Goal: Information Seeking & Learning: Find specific fact

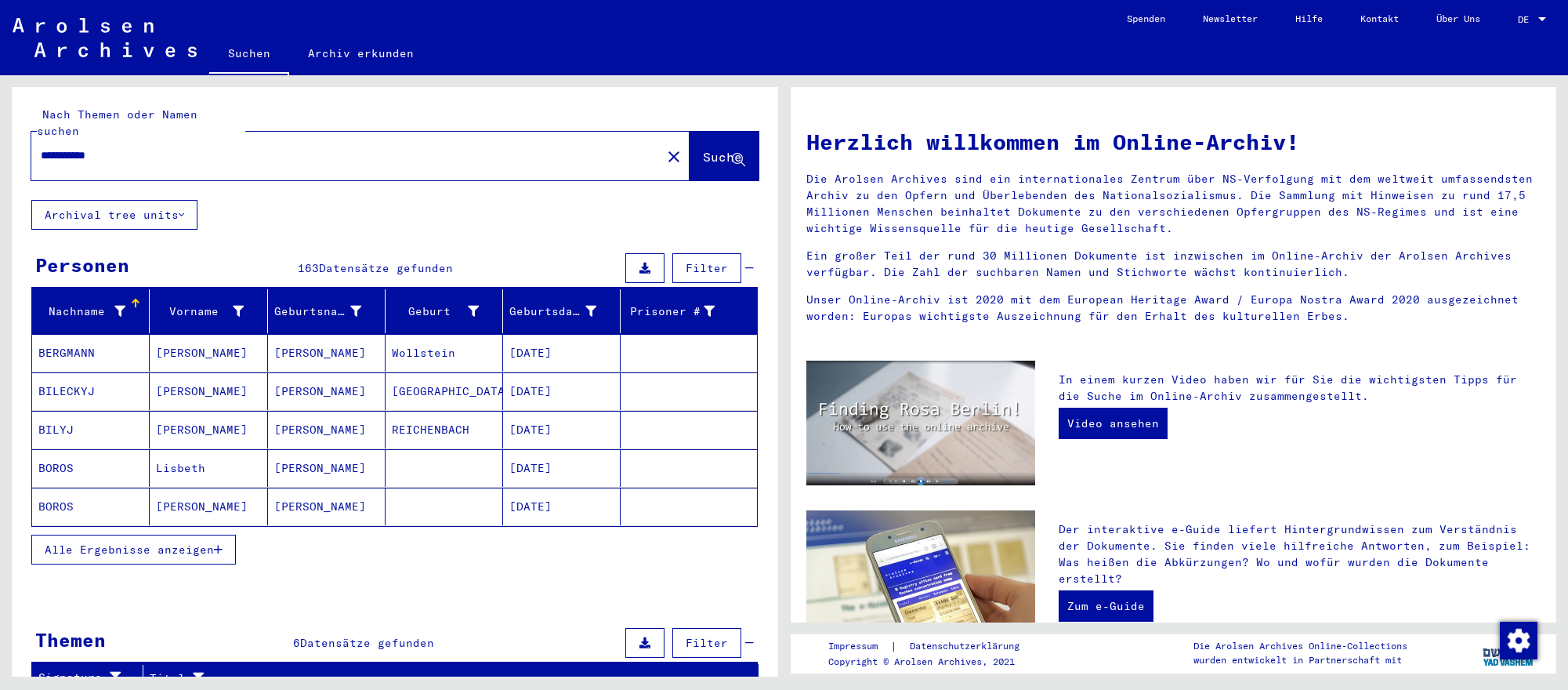
click at [582, 494] on mat-cell "[DATE]" at bounding box center [562, 507] width 118 height 38
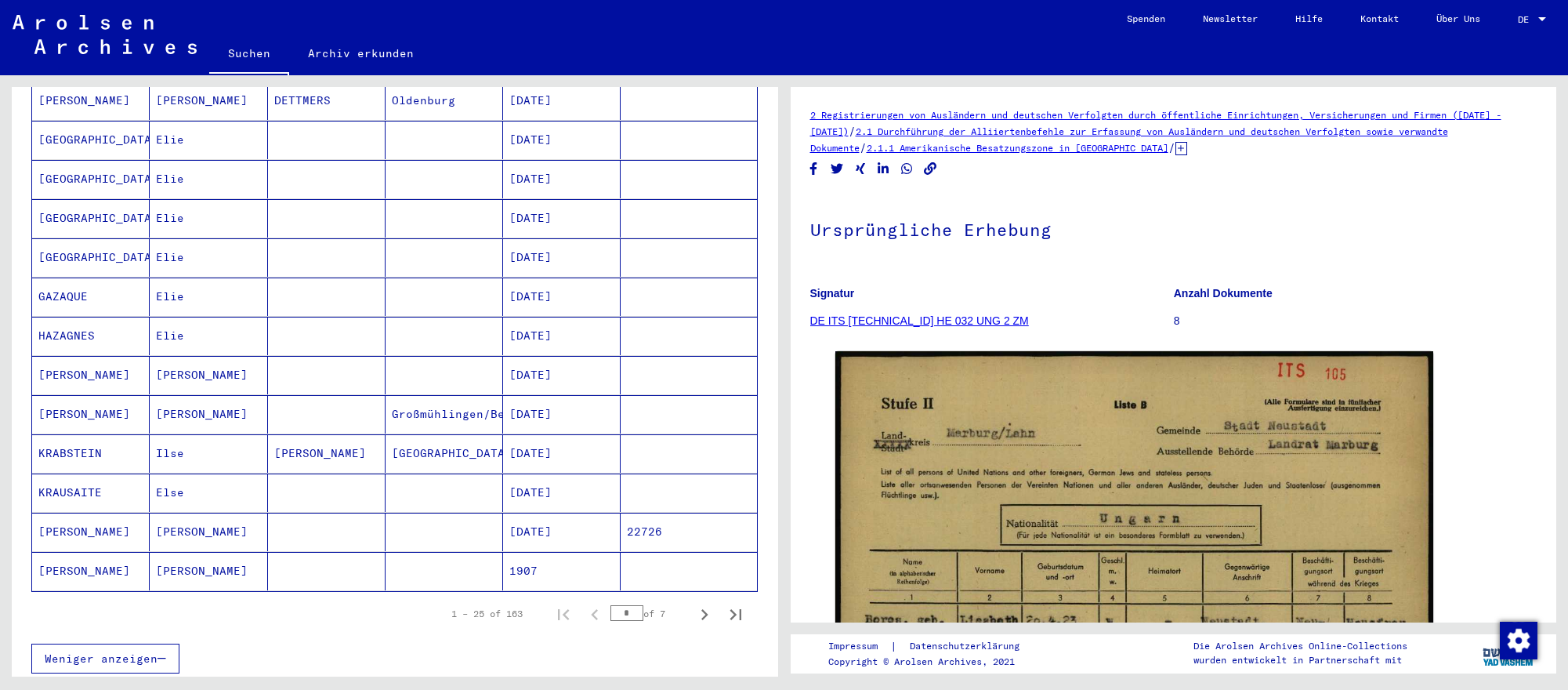
scroll to position [726, 0]
click at [700, 606] on icon "Next page" at bounding box center [704, 611] width 22 height 22
type input "*"
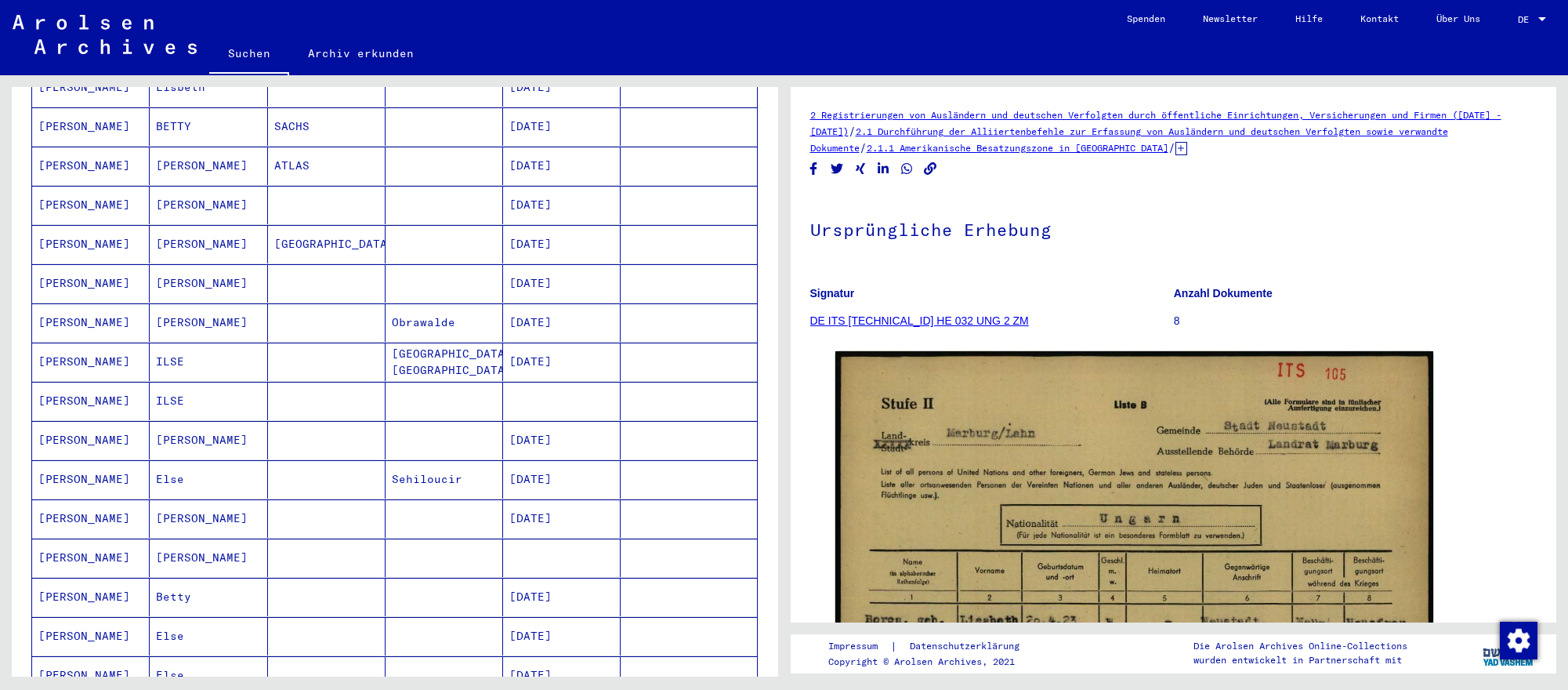
scroll to position [0, 0]
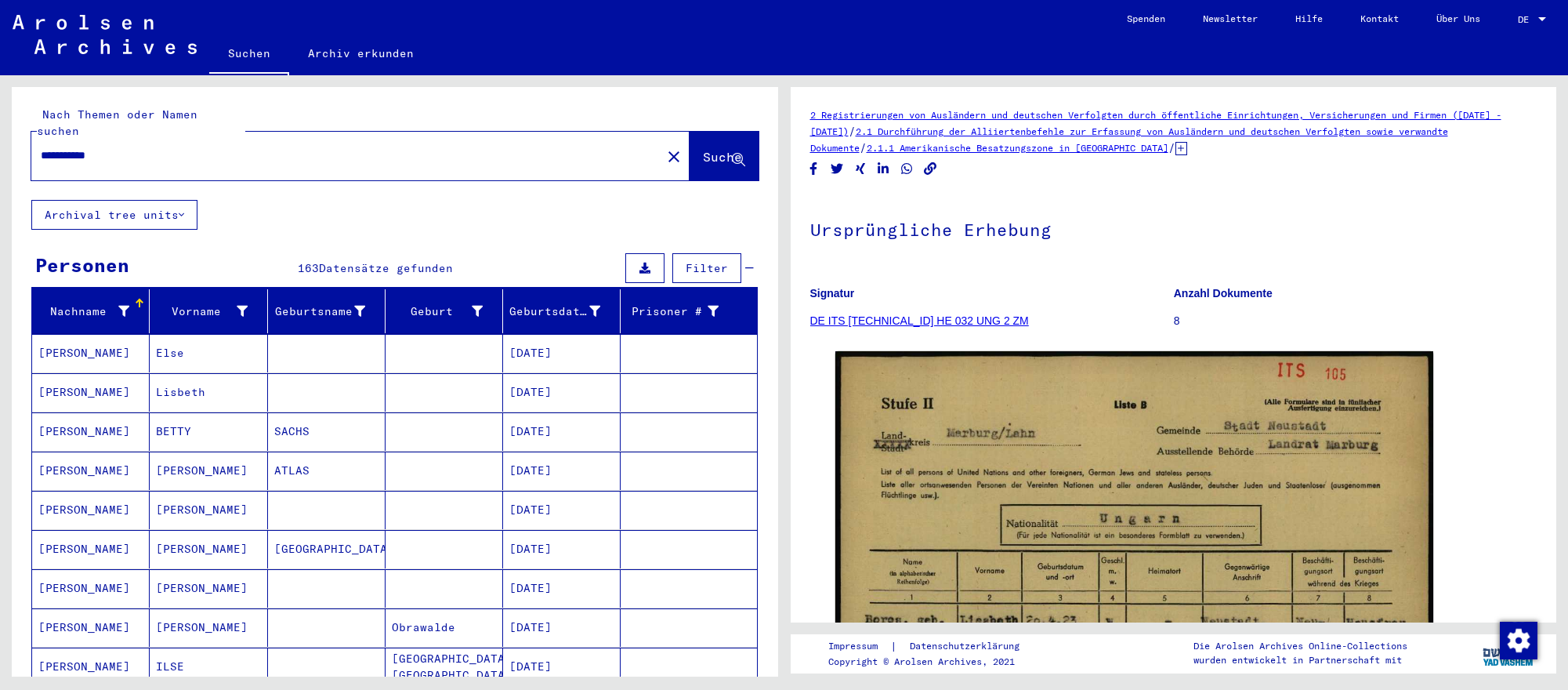
click at [49, 150] on input "**********" at bounding box center [346, 155] width 611 height 16
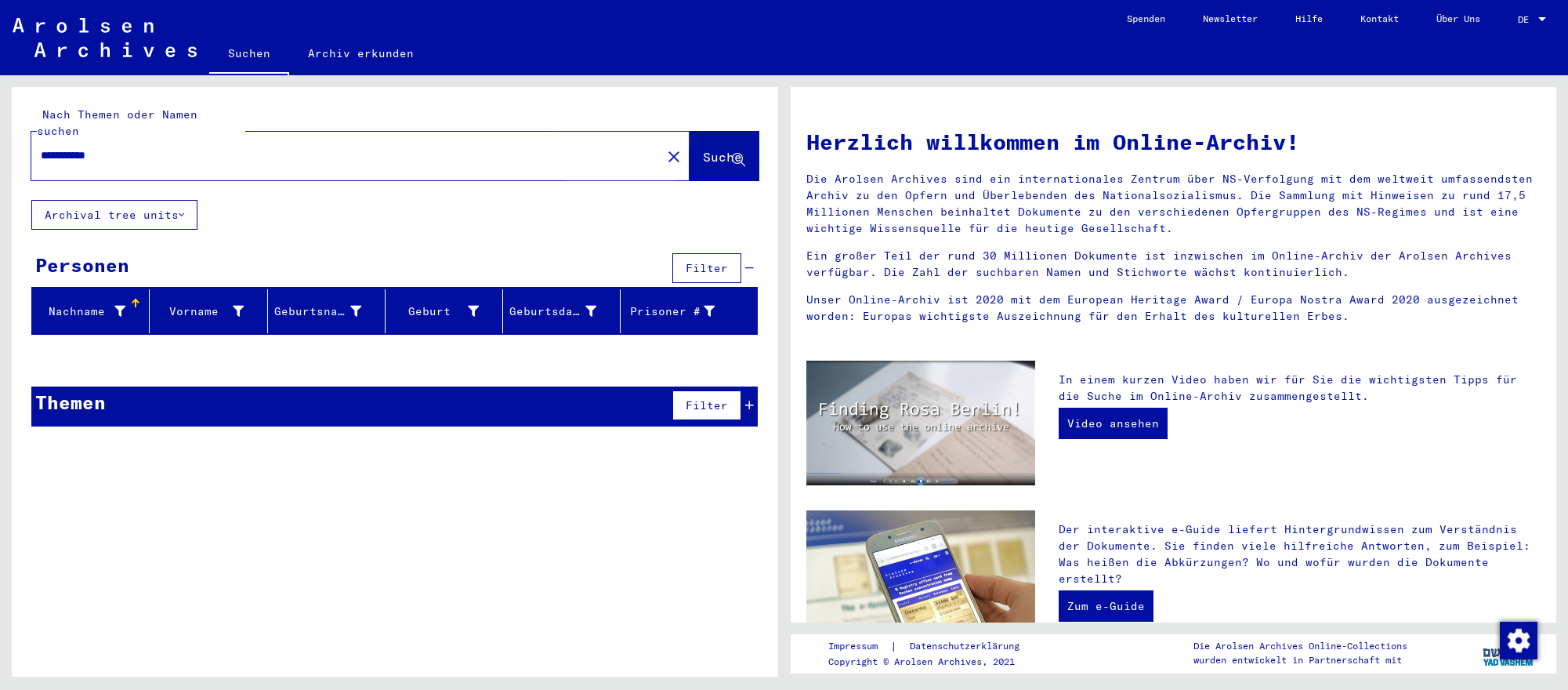
click at [703, 150] on span "Suche" at bounding box center [722, 156] width 40 height 15
click at [246, 156] on input "**********" at bounding box center [341, 155] width 602 height 16
click at [268, 155] on input "**********" at bounding box center [341, 155] width 602 height 16
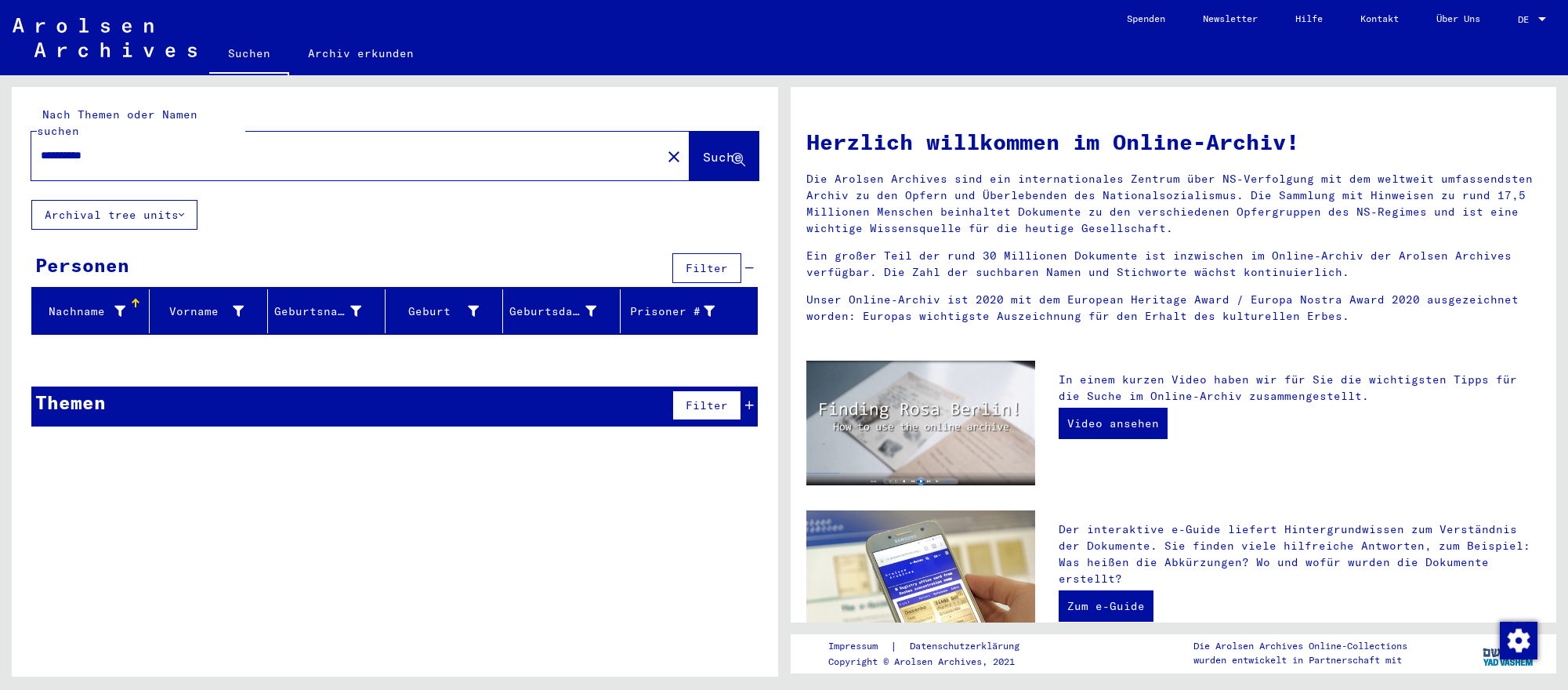
click at [268, 155] on input "**********" at bounding box center [341, 155] width 602 height 16
type input "**********"
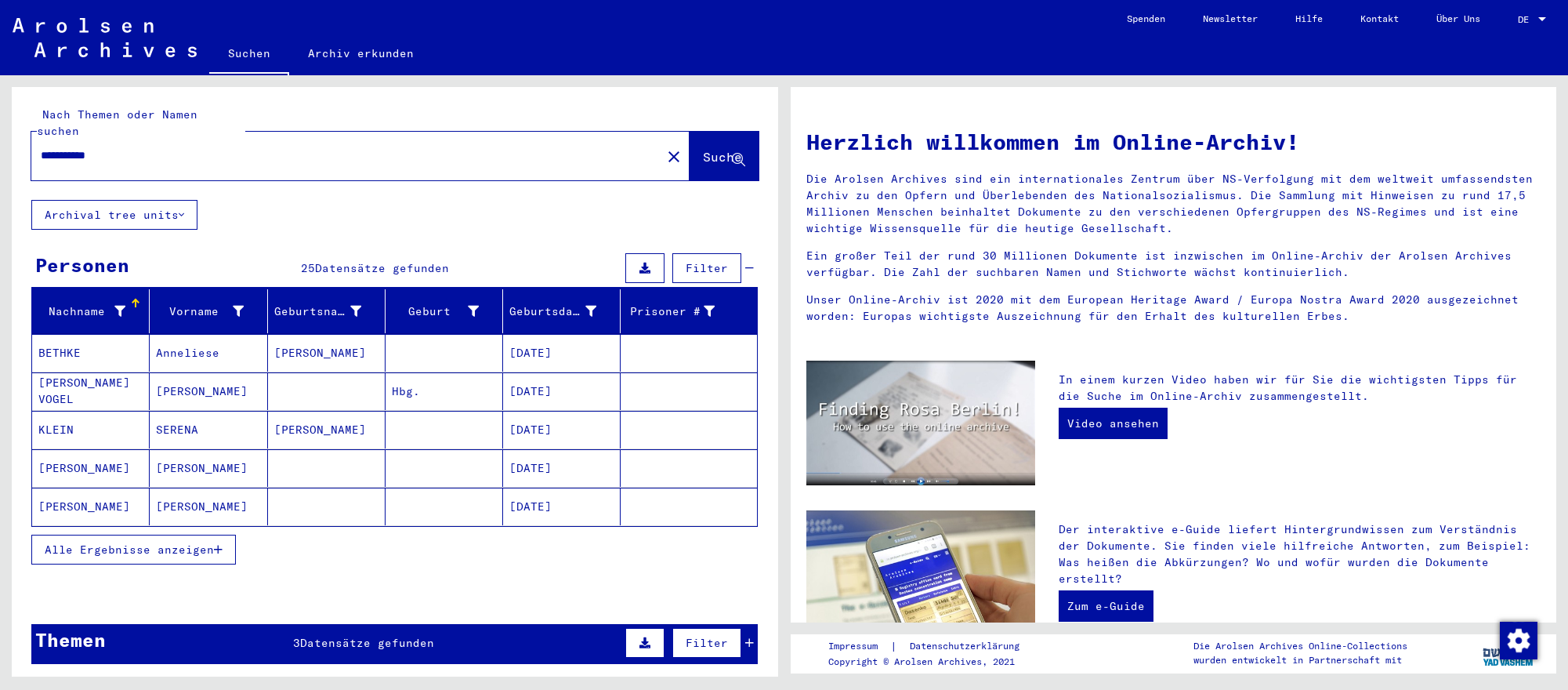
click at [555, 455] on mat-cell "[DATE]" at bounding box center [562, 468] width 118 height 38
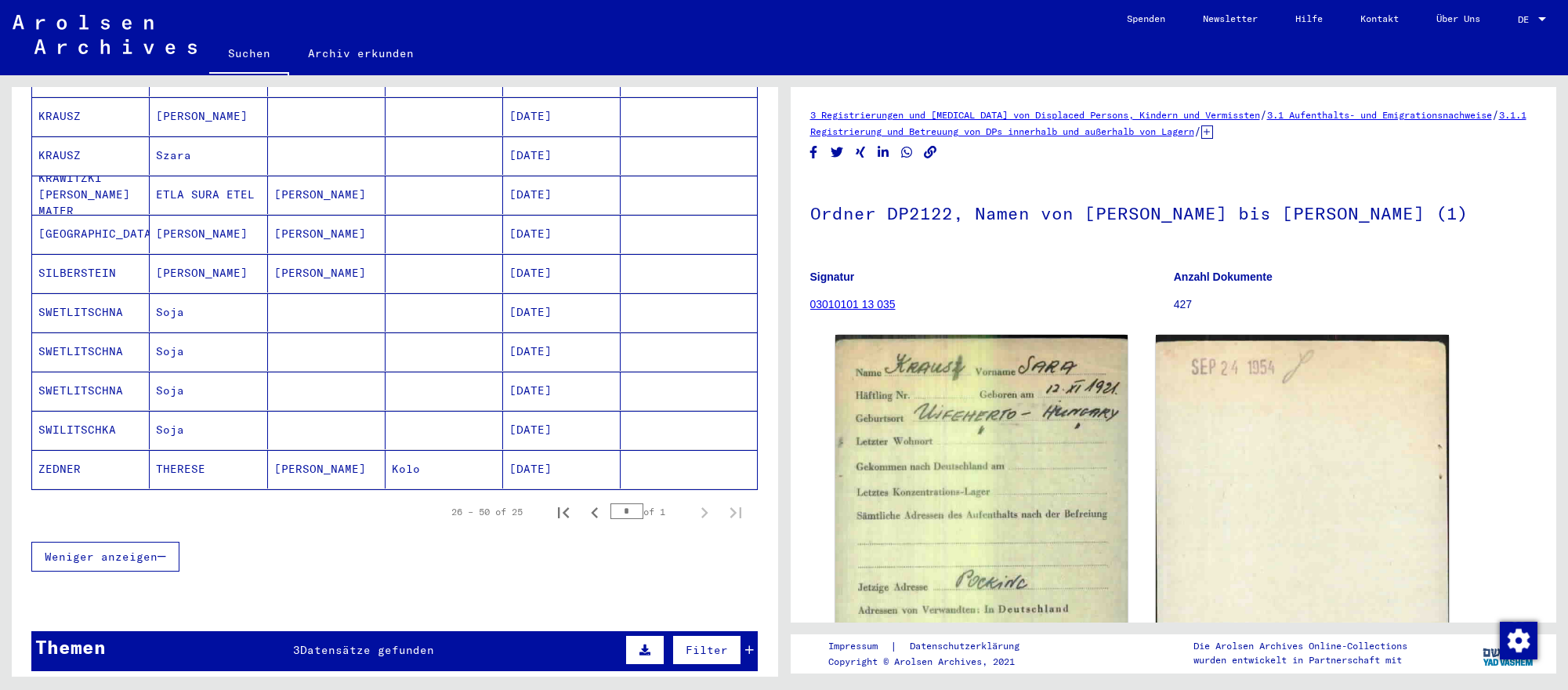
scroll to position [829, 0]
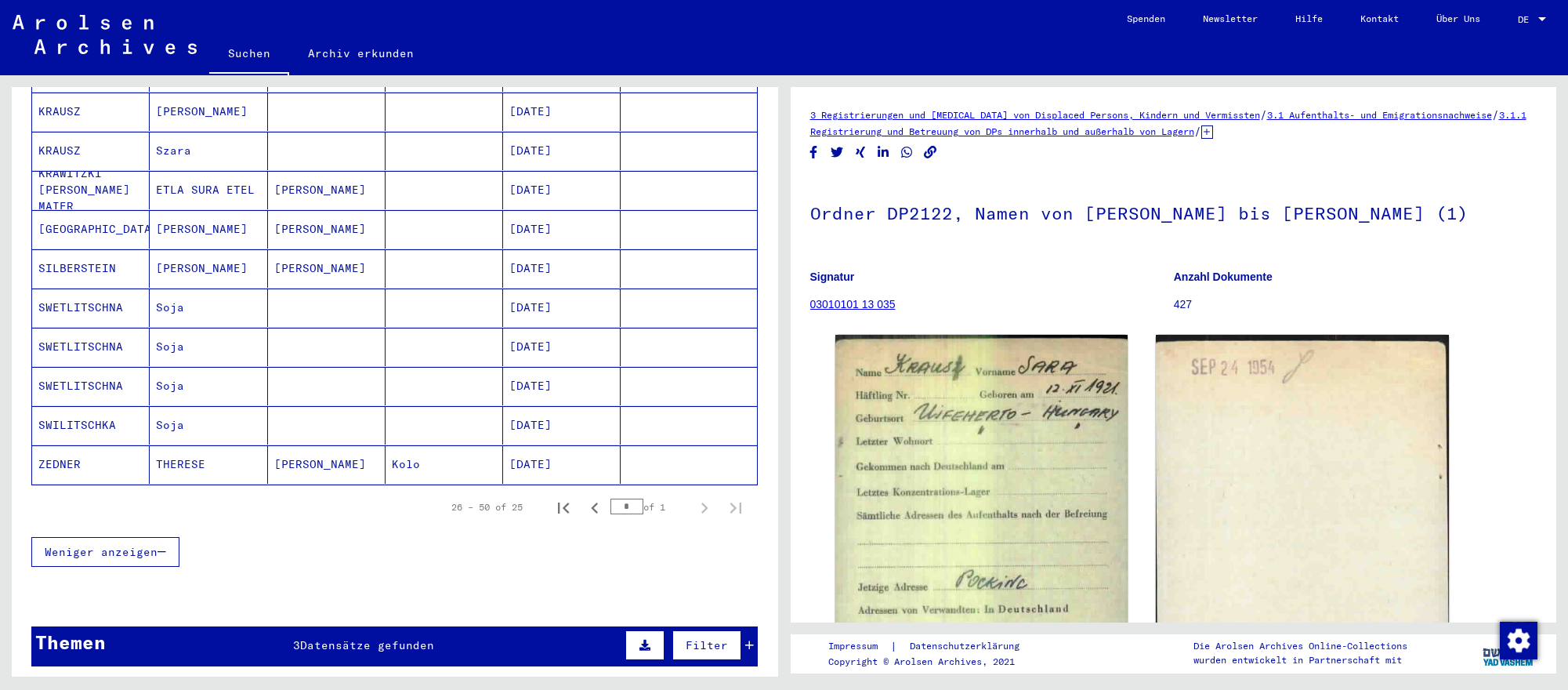
click at [636, 509] on input "*" at bounding box center [626, 506] width 33 height 15
type input "*"
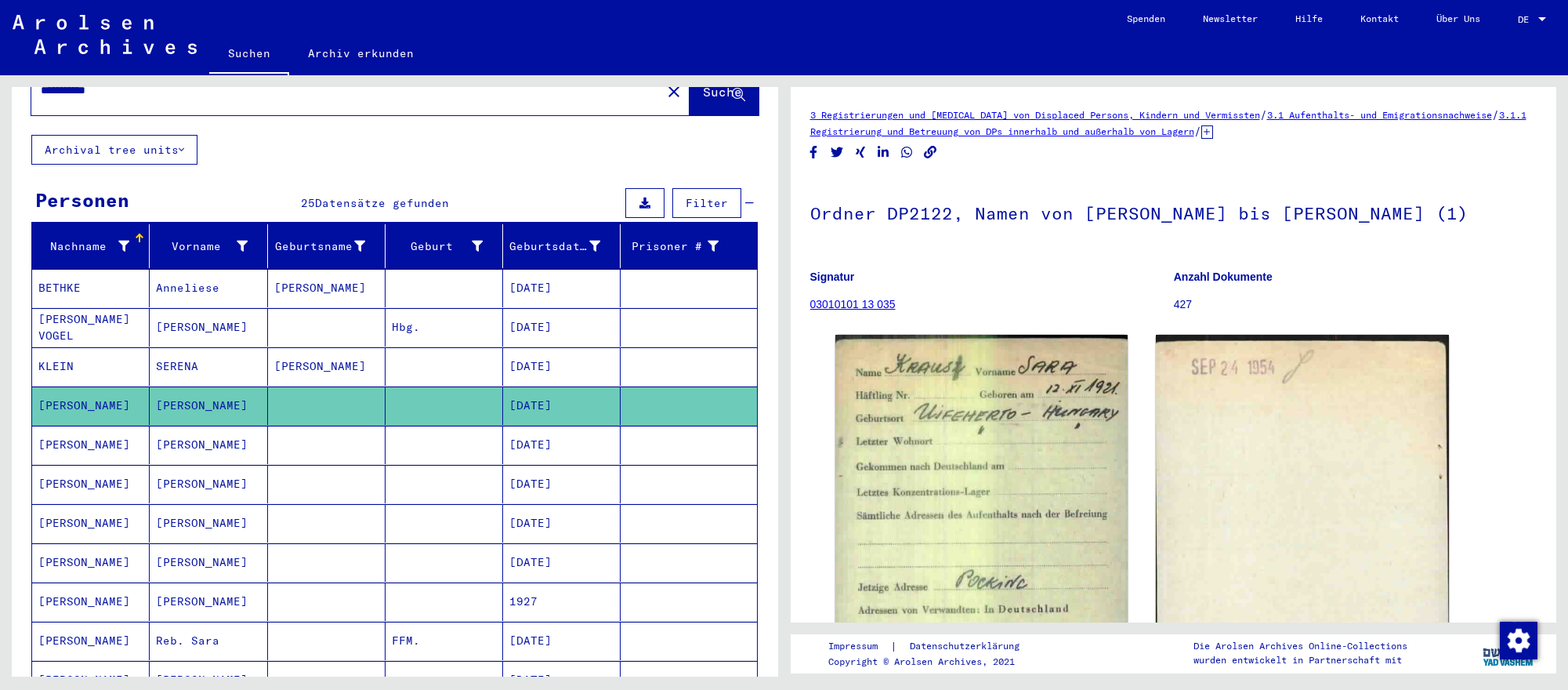
scroll to position [0, 0]
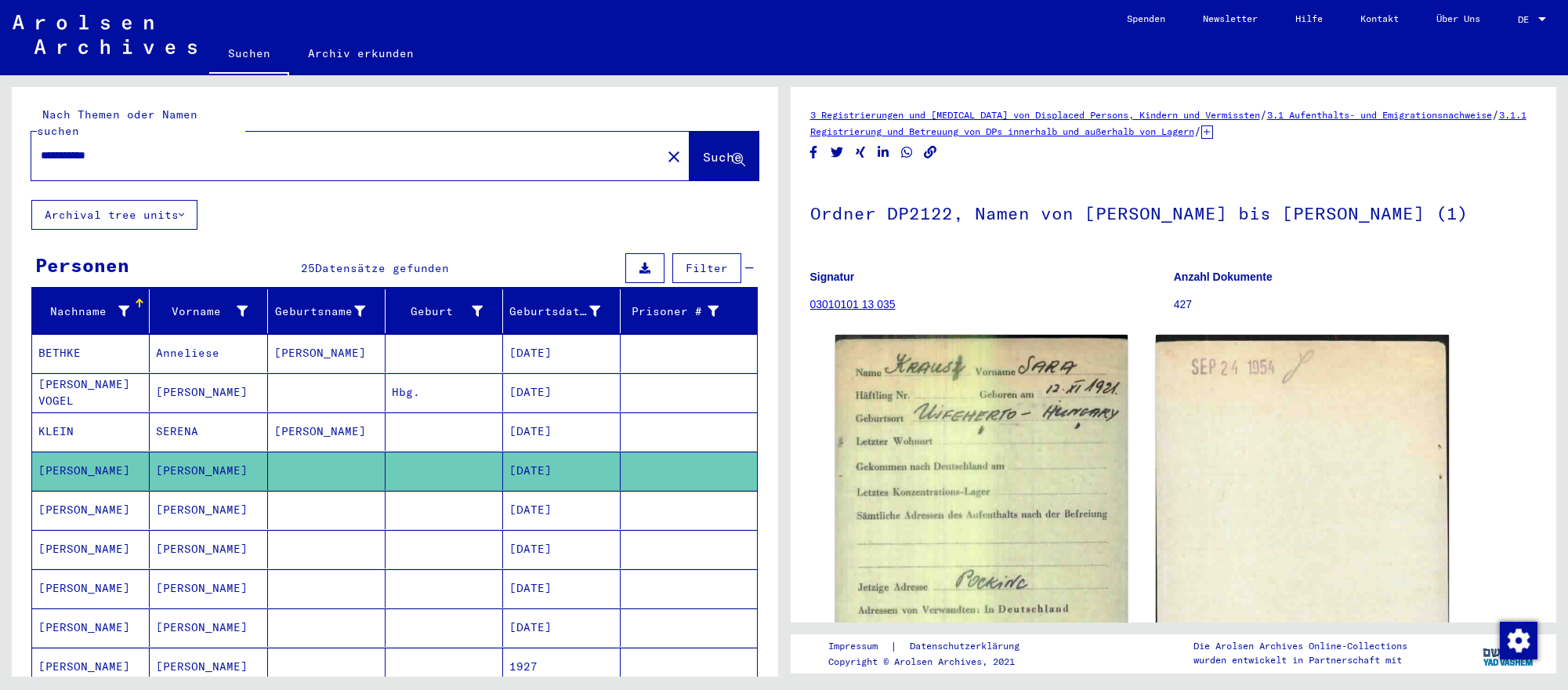
click at [199, 152] on input "**********" at bounding box center [346, 155] width 611 height 16
paste input "*********"
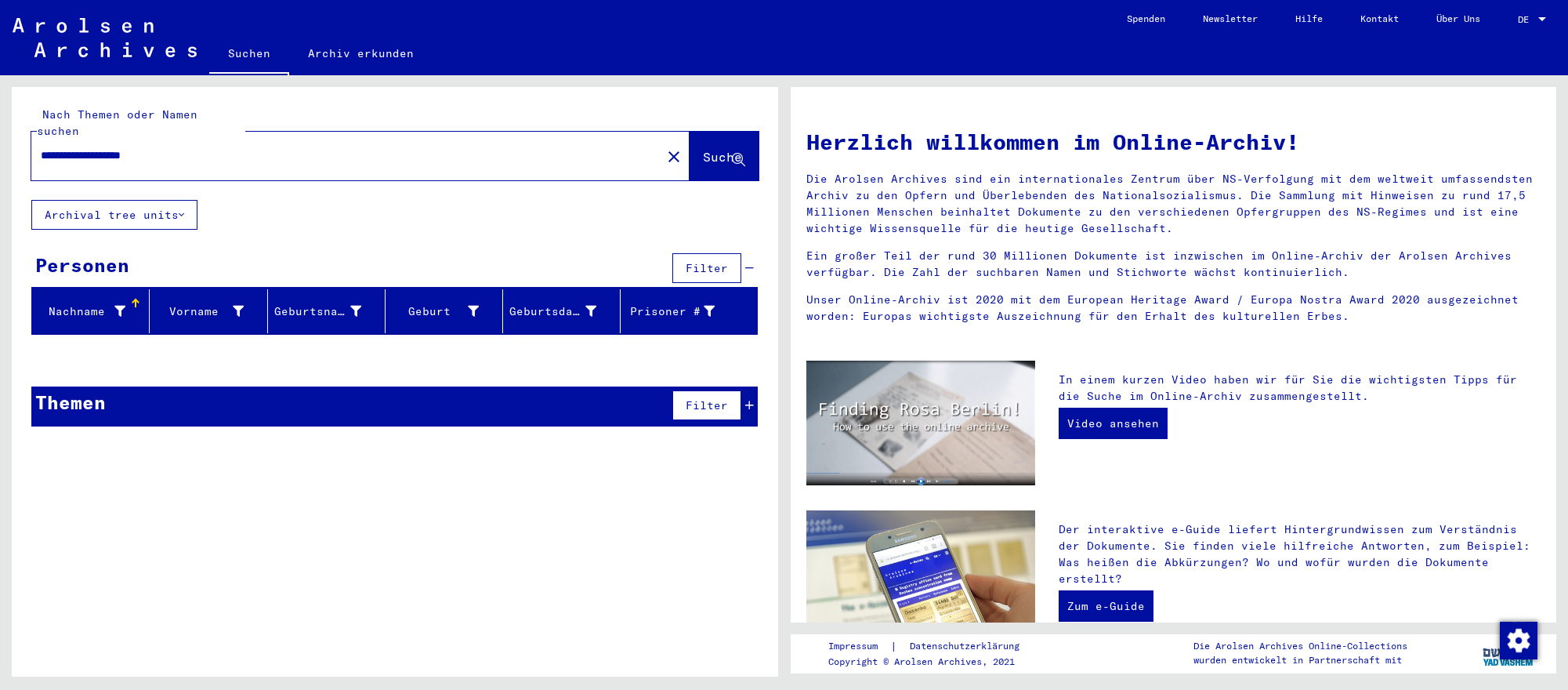
click at [131, 157] on input "**********" at bounding box center [341, 155] width 602 height 16
type input "**********"
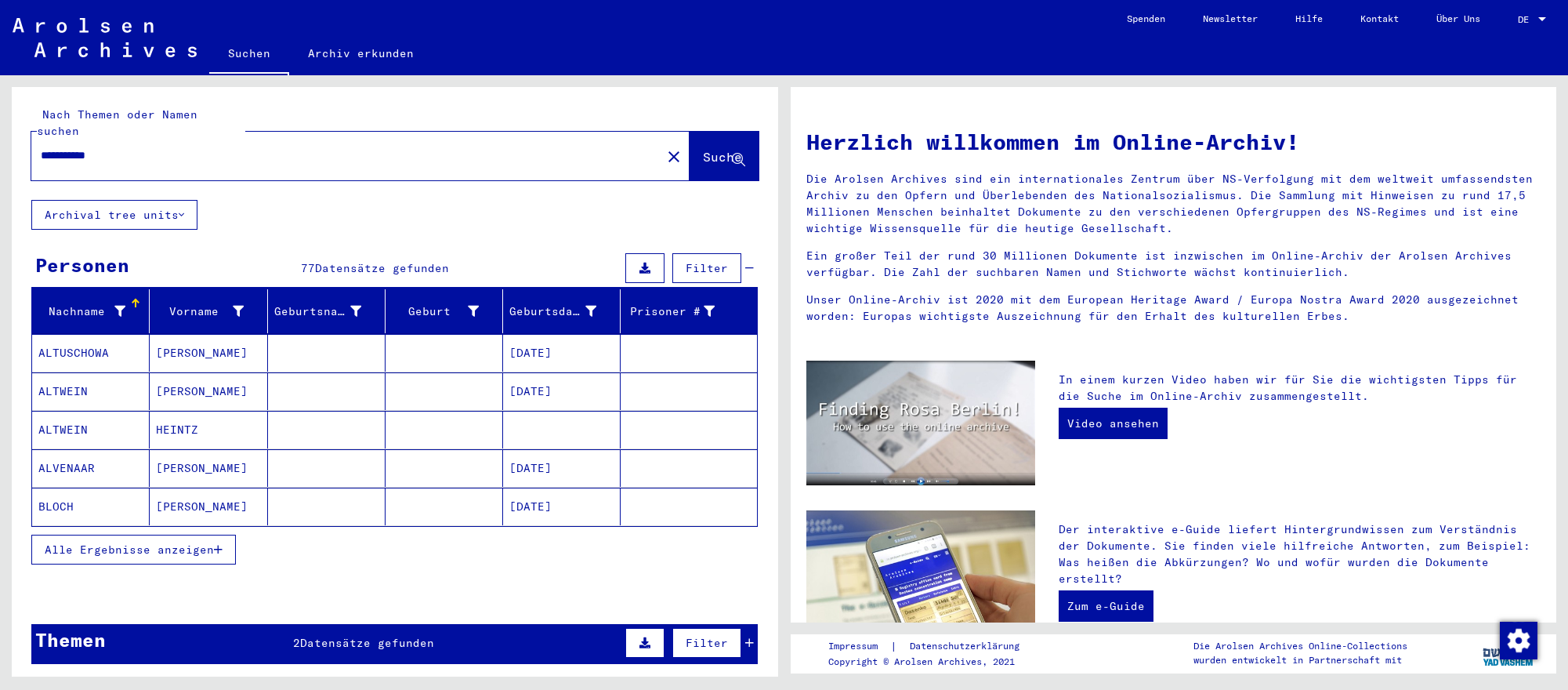
click at [571, 359] on mat-cell "[DATE]" at bounding box center [562, 353] width 118 height 38
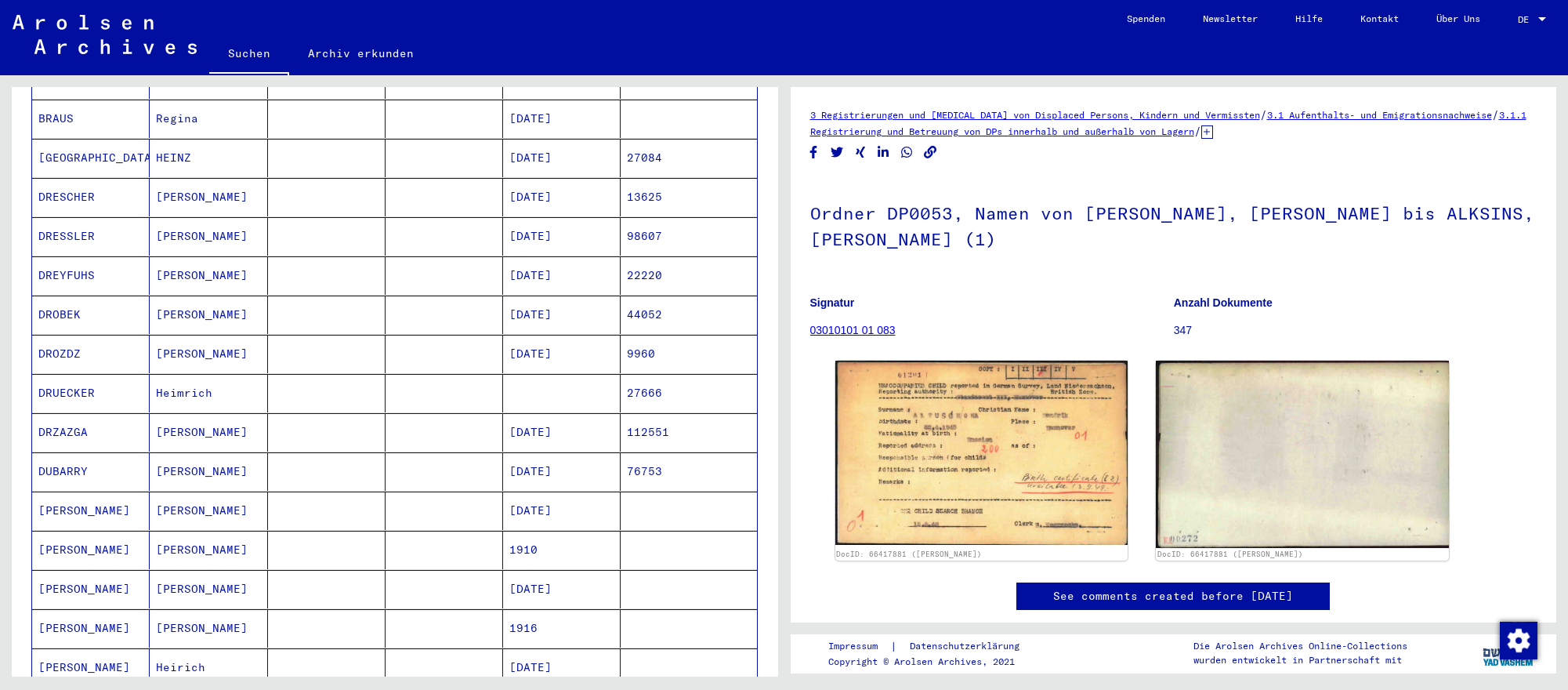
scroll to position [549, 0]
click at [582, 392] on mat-cell at bounding box center [562, 392] width 118 height 39
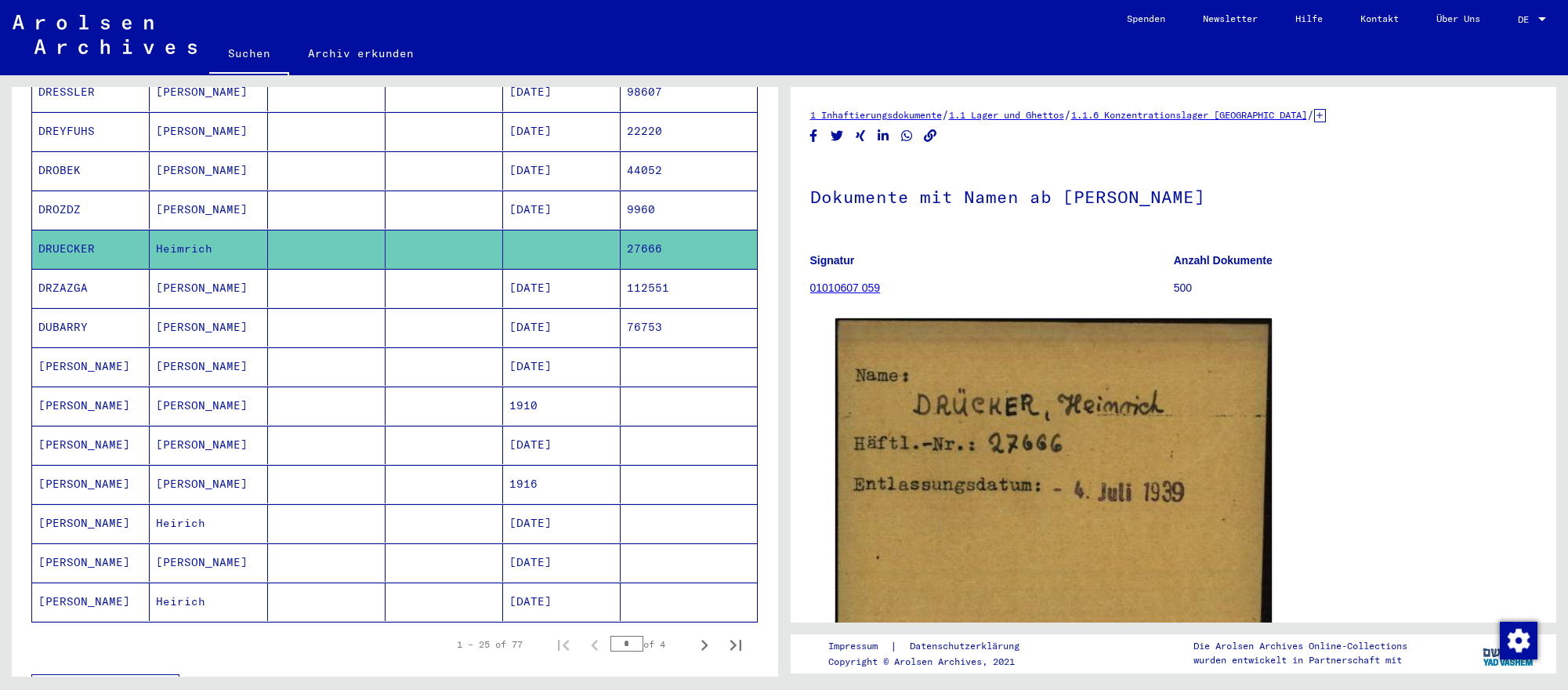
scroll to position [703, 0]
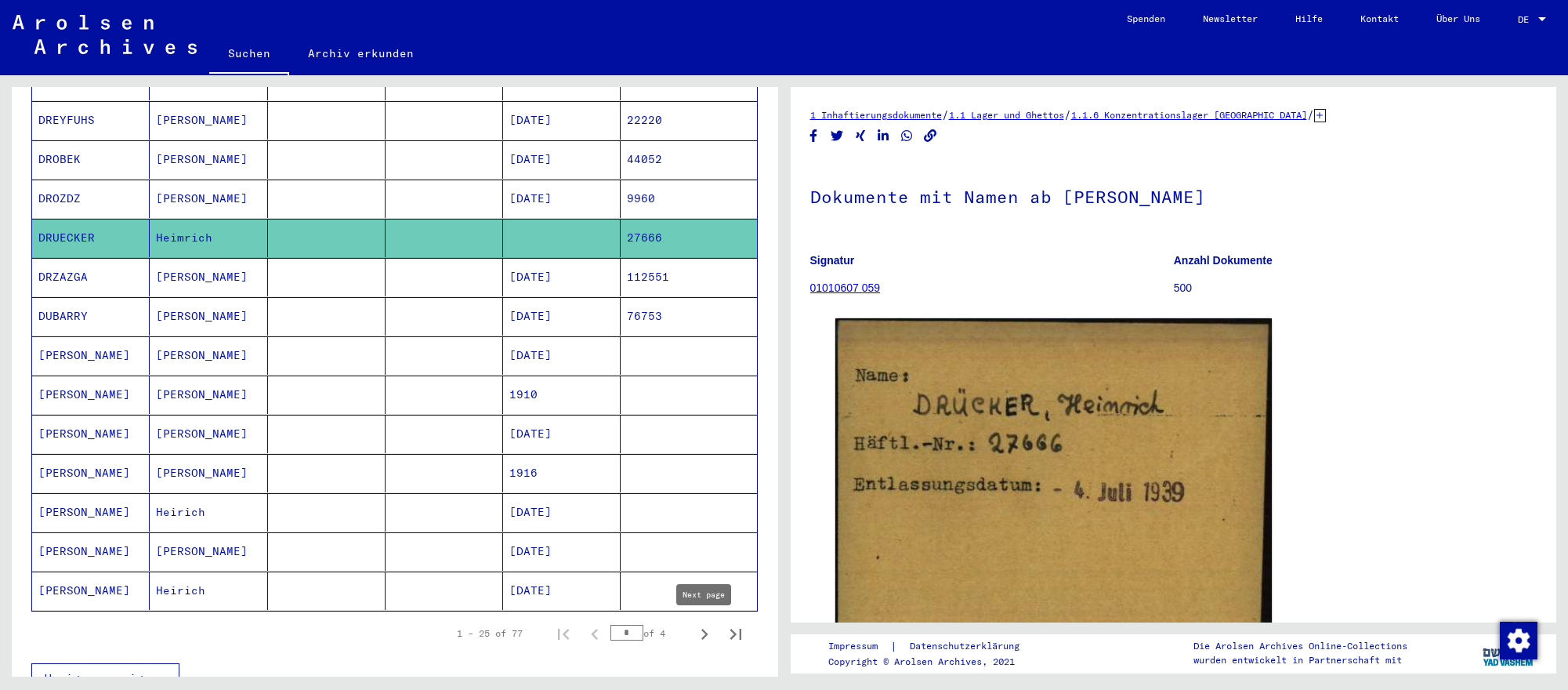
click at [707, 633] on icon "Next page" at bounding box center [705, 634] width 7 height 11
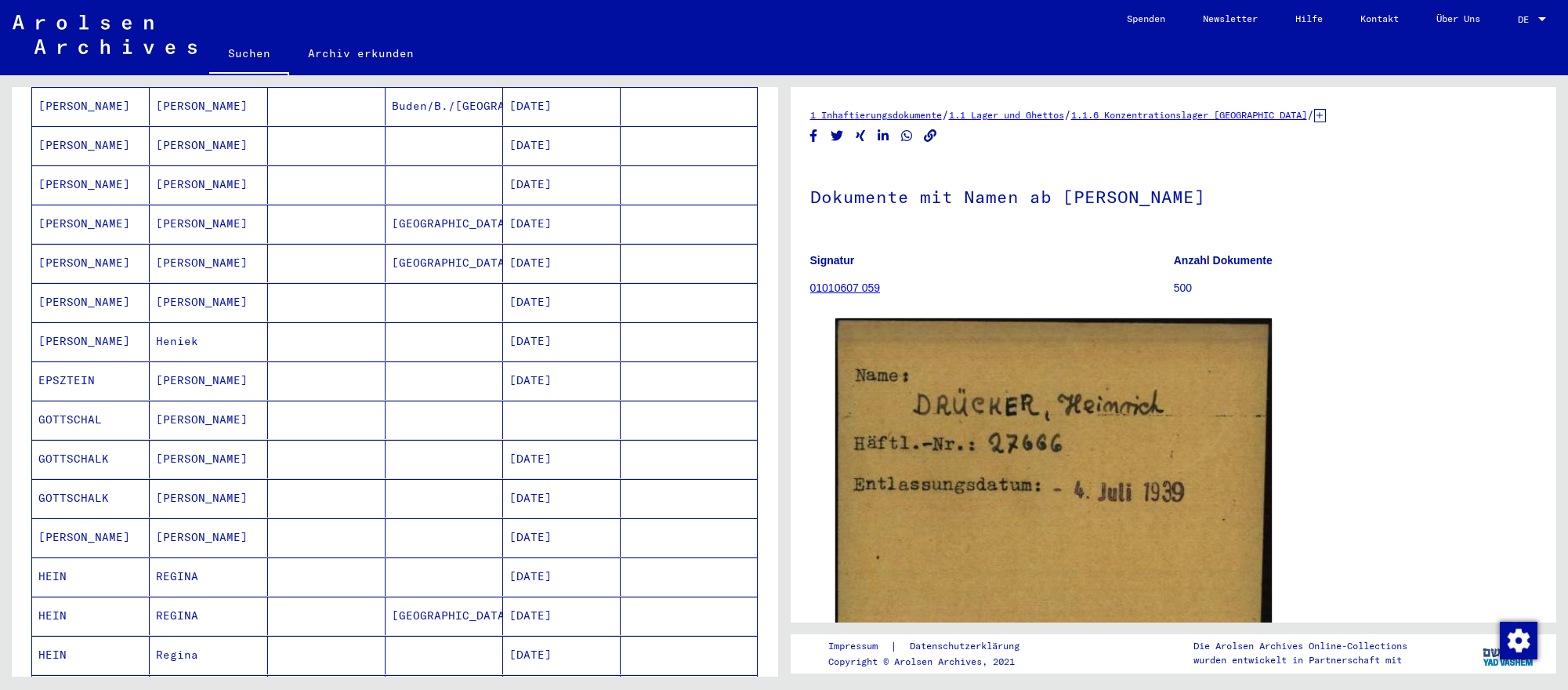
scroll to position [256, 0]
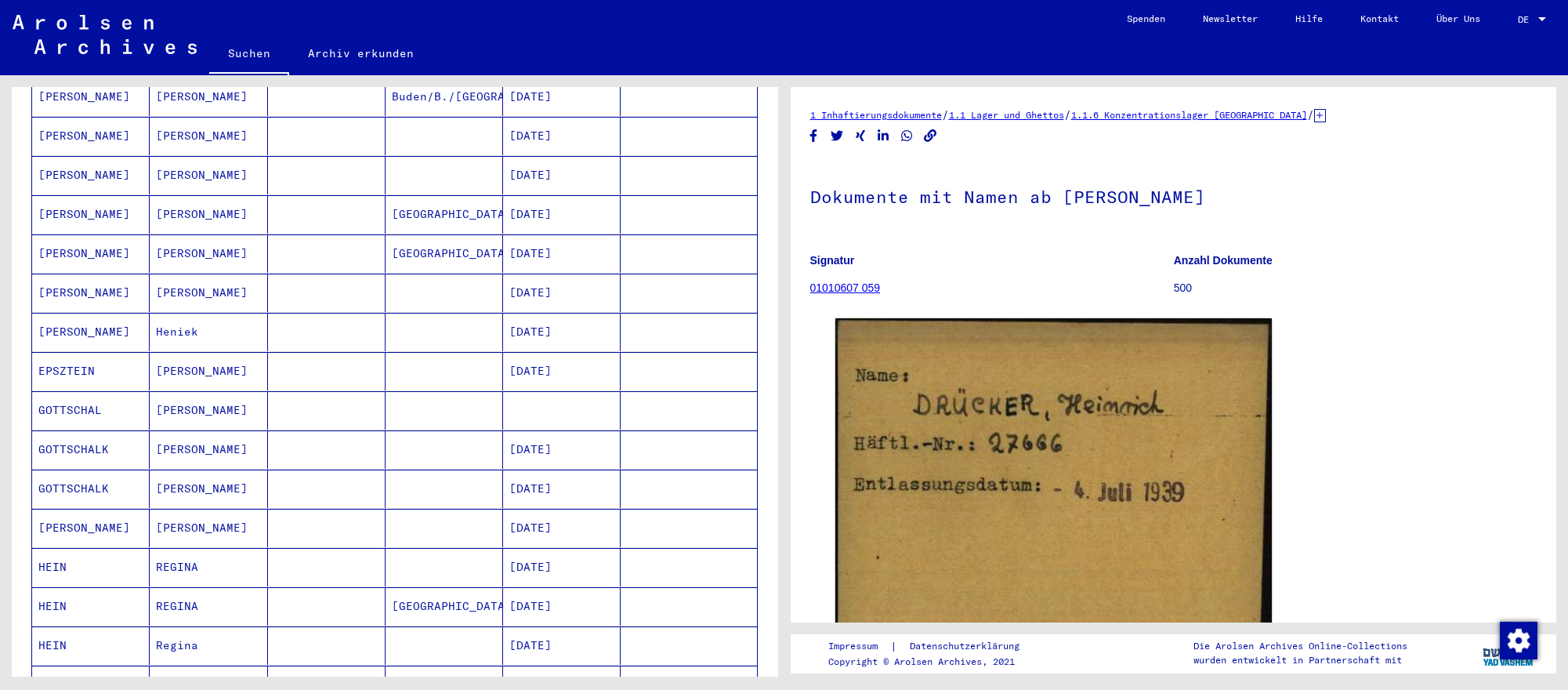
click at [581, 414] on mat-cell at bounding box center [562, 410] width 118 height 39
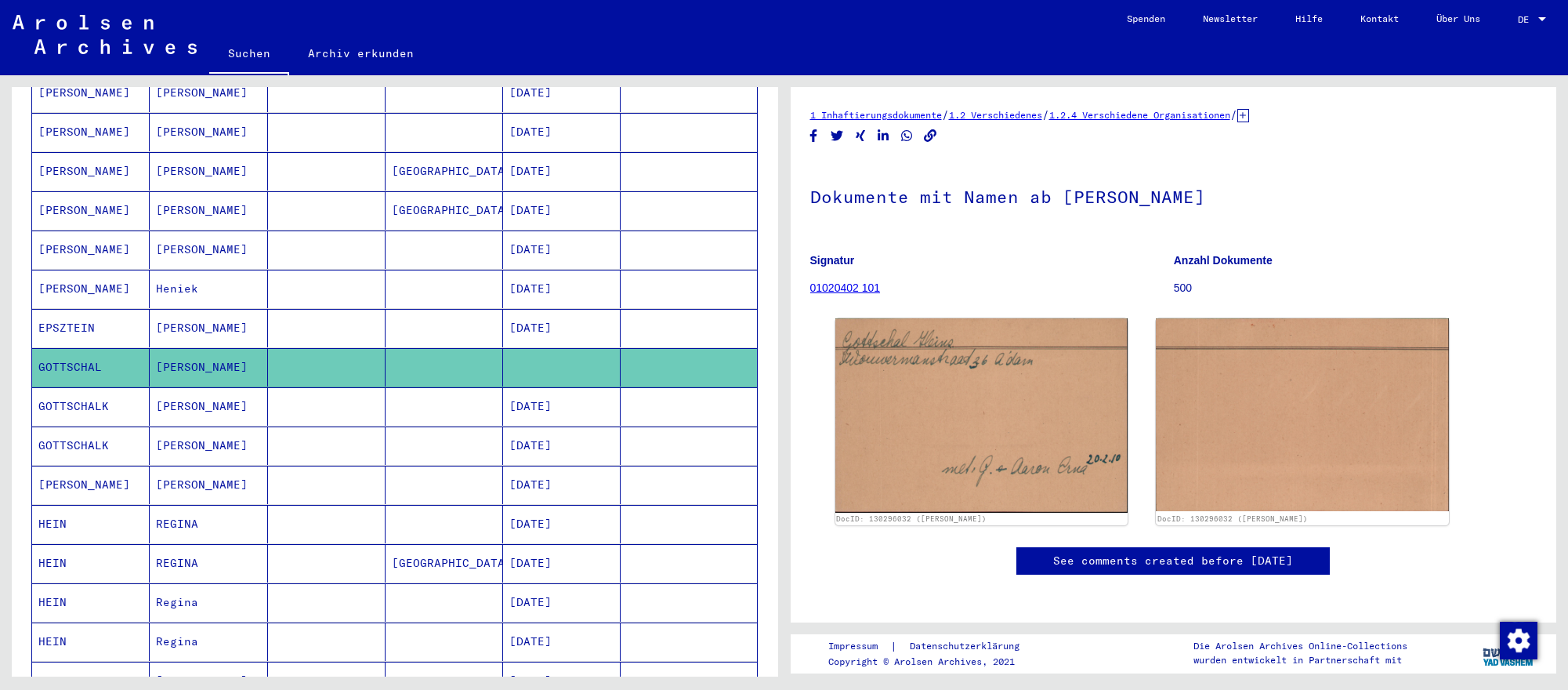
scroll to position [307, 0]
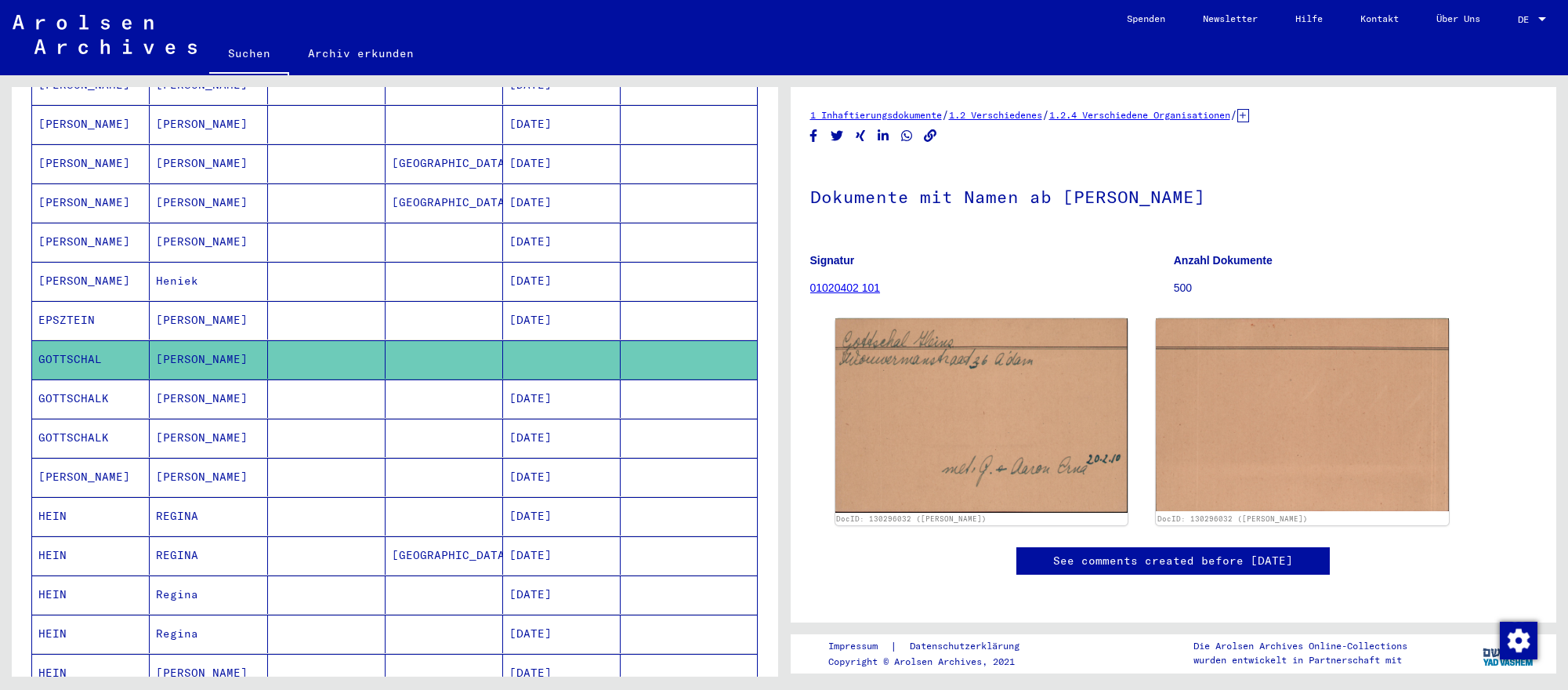
click at [571, 553] on mat-cell "[DATE]" at bounding box center [562, 555] width 118 height 39
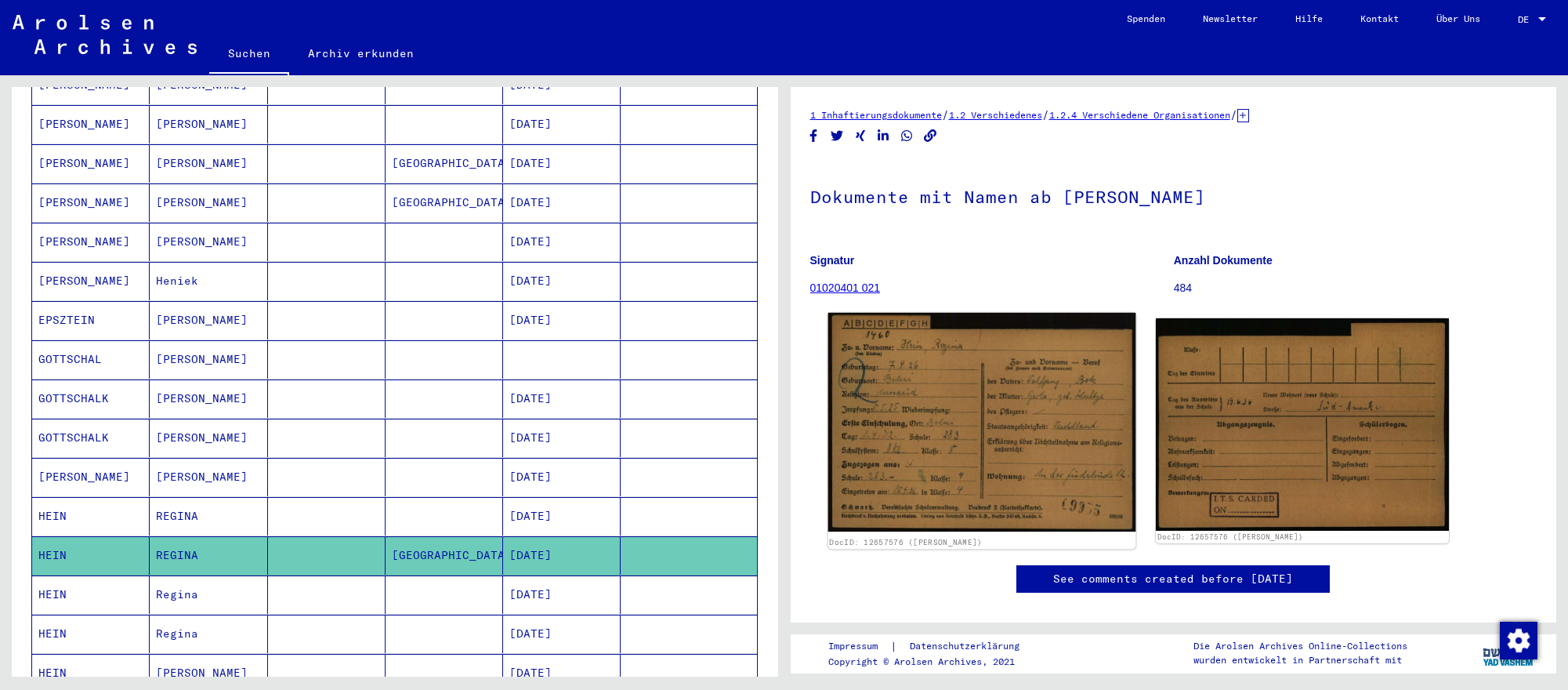
click at [1031, 454] on img at bounding box center [981, 421] width 307 height 218
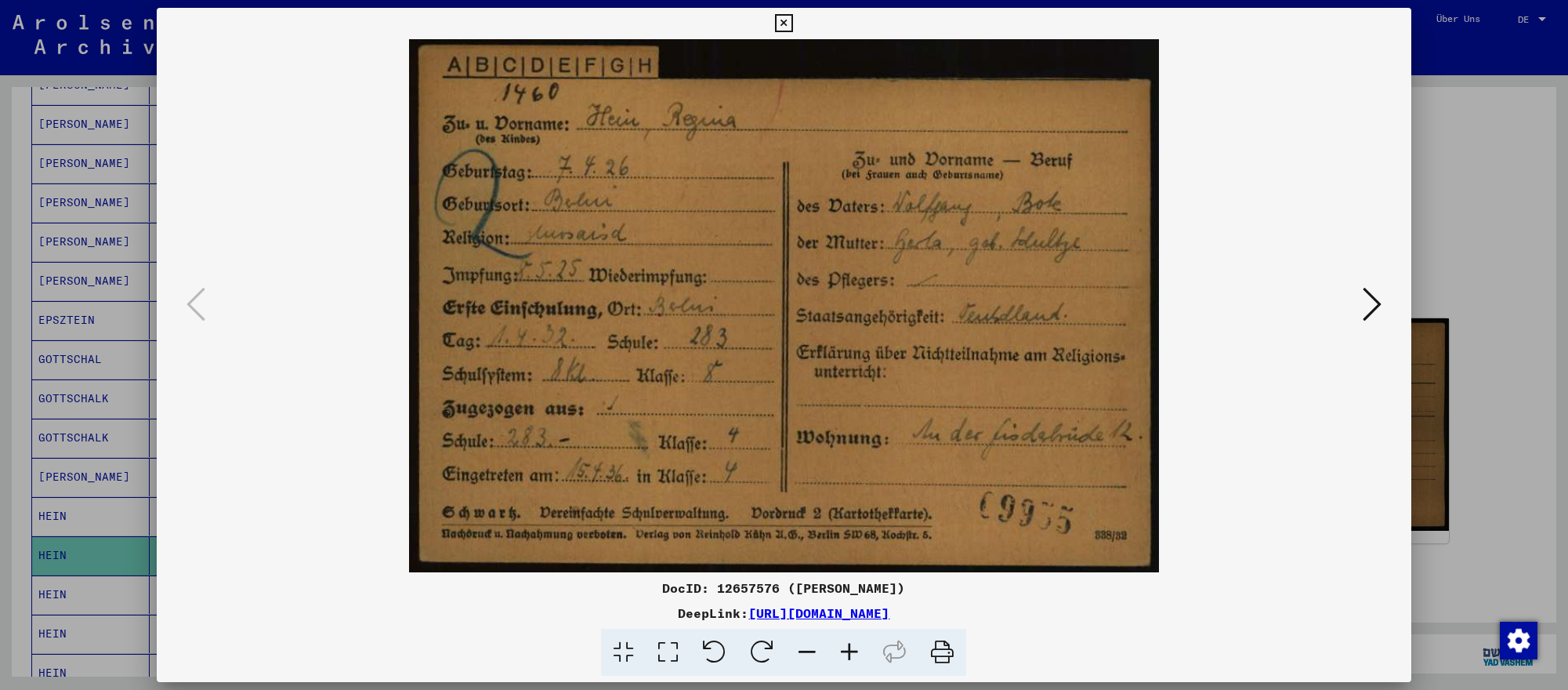
click at [1524, 571] on div at bounding box center [784, 345] width 1568 height 690
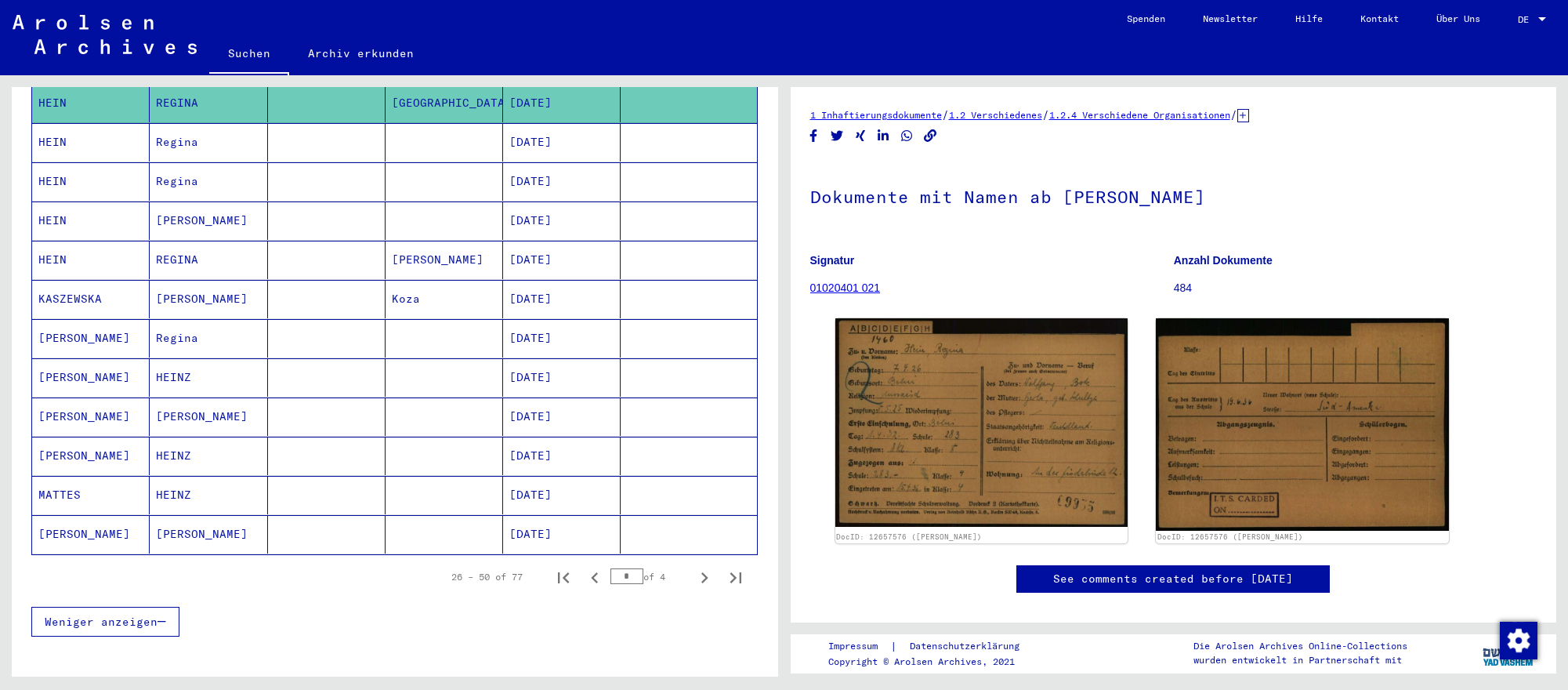
scroll to position [760, 0]
click at [701, 575] on icon "Next page" at bounding box center [704, 577] width 22 height 22
type input "*"
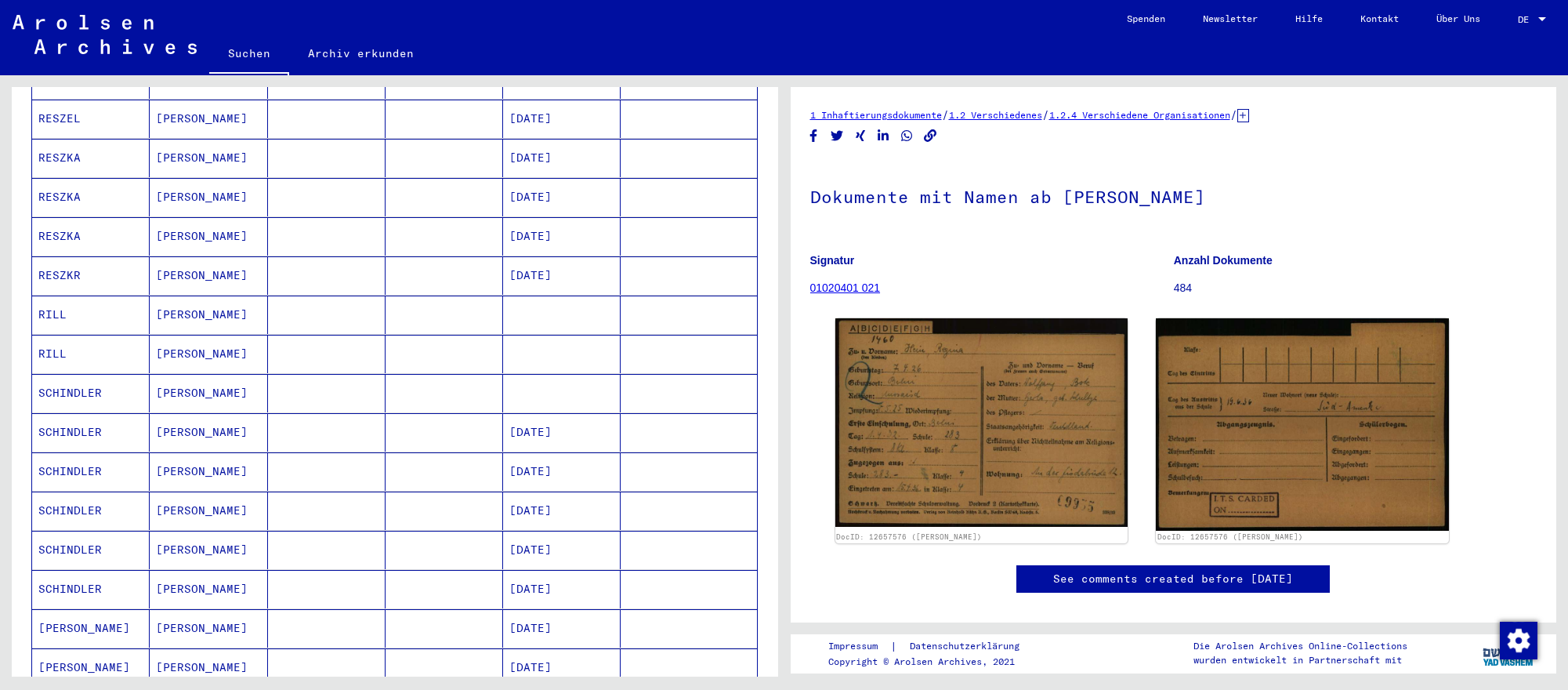
scroll to position [0, 0]
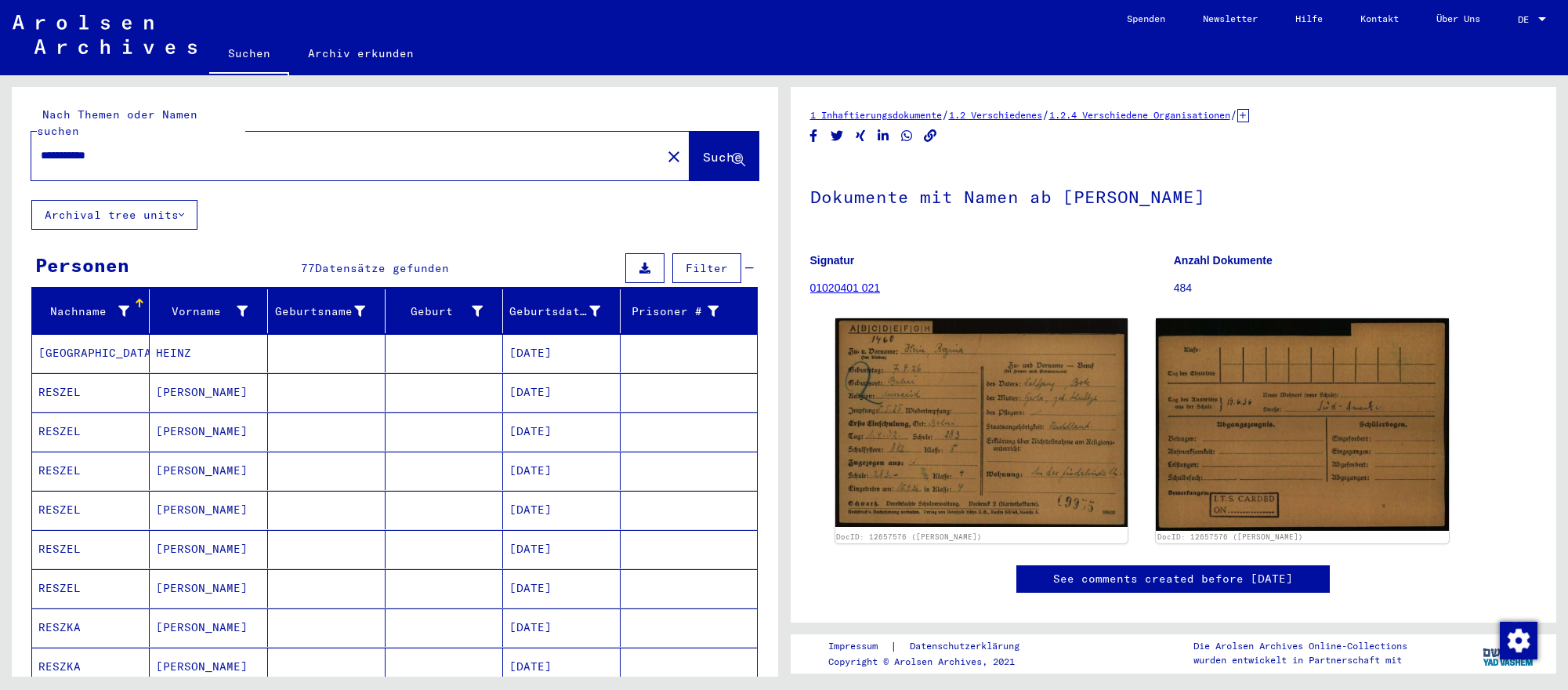
click at [49, 148] on input "**********" at bounding box center [346, 155] width 611 height 16
type input "**********"
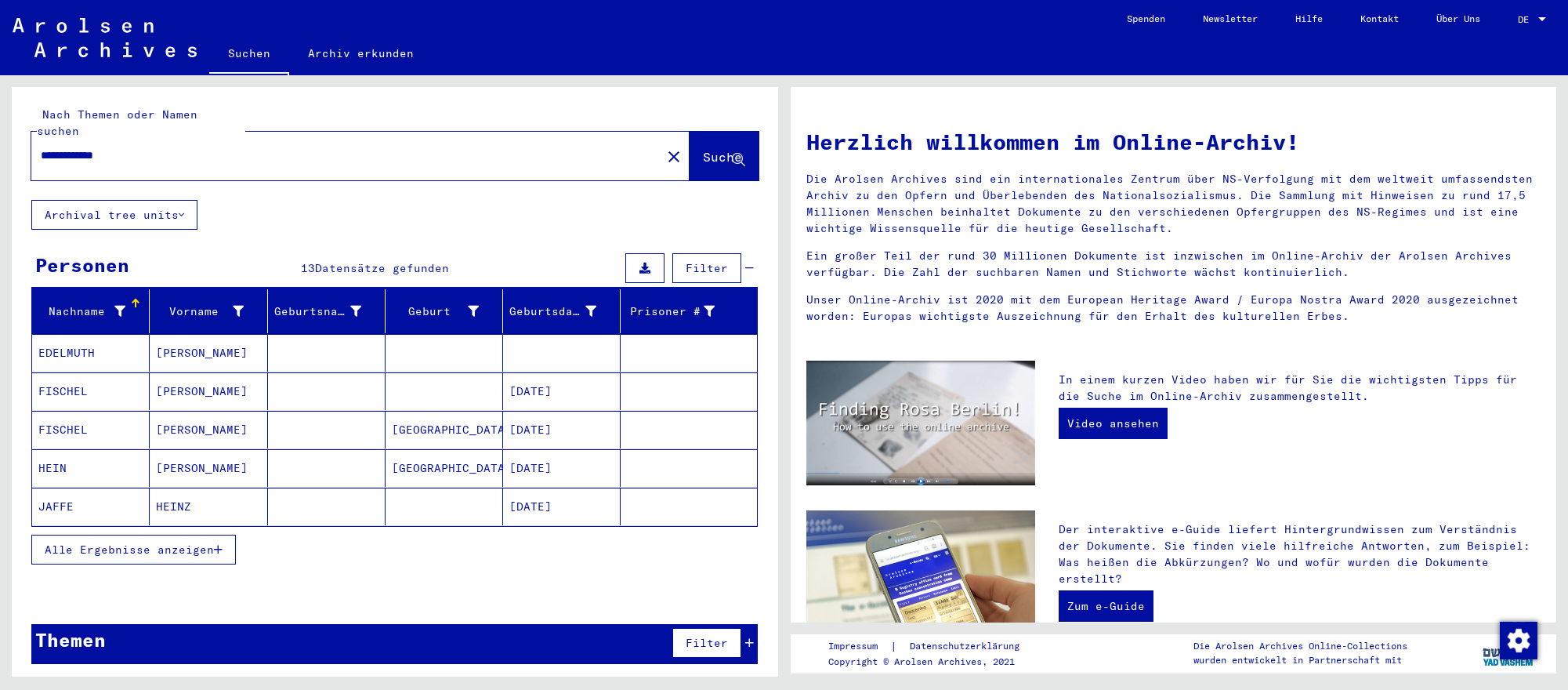
click at [635, 471] on mat-cell at bounding box center [688, 468] width 136 height 38
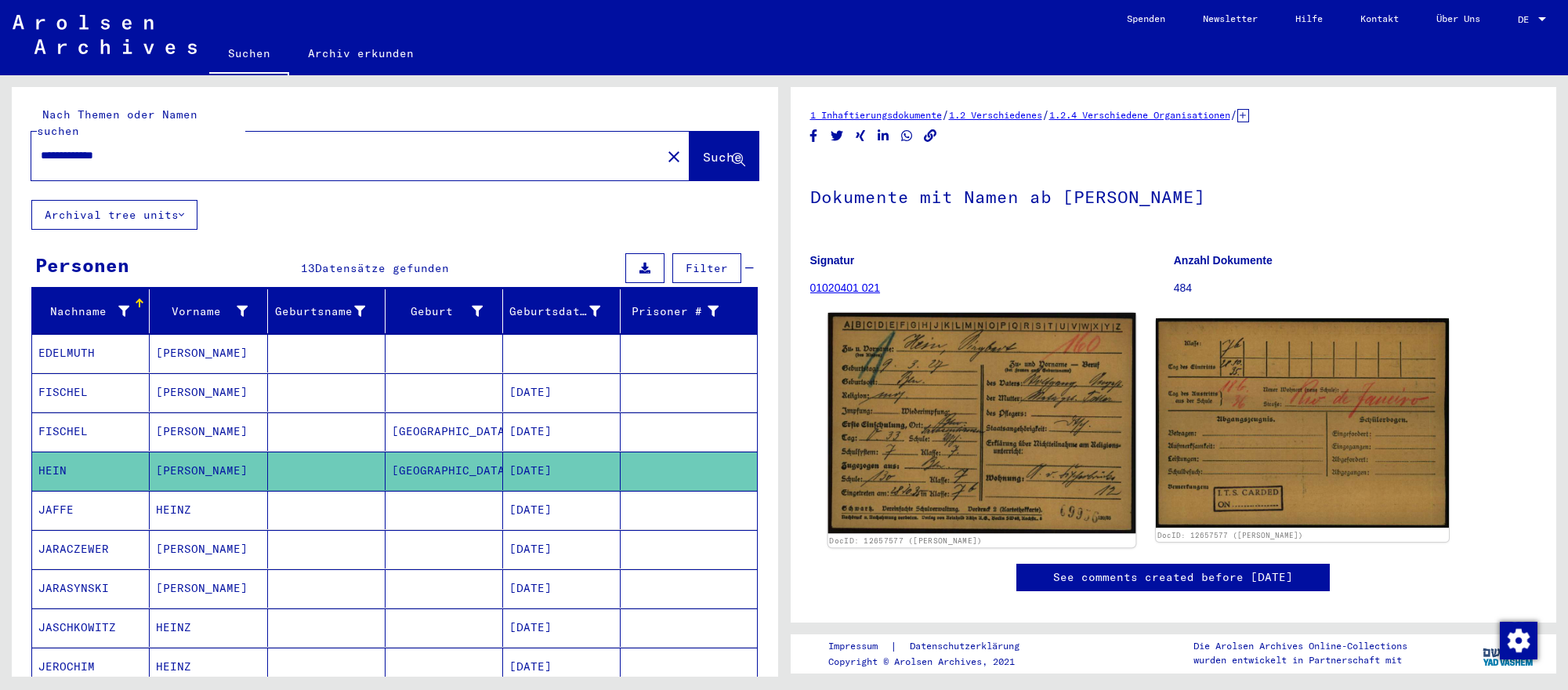
click at [980, 468] on img at bounding box center [981, 422] width 307 height 220
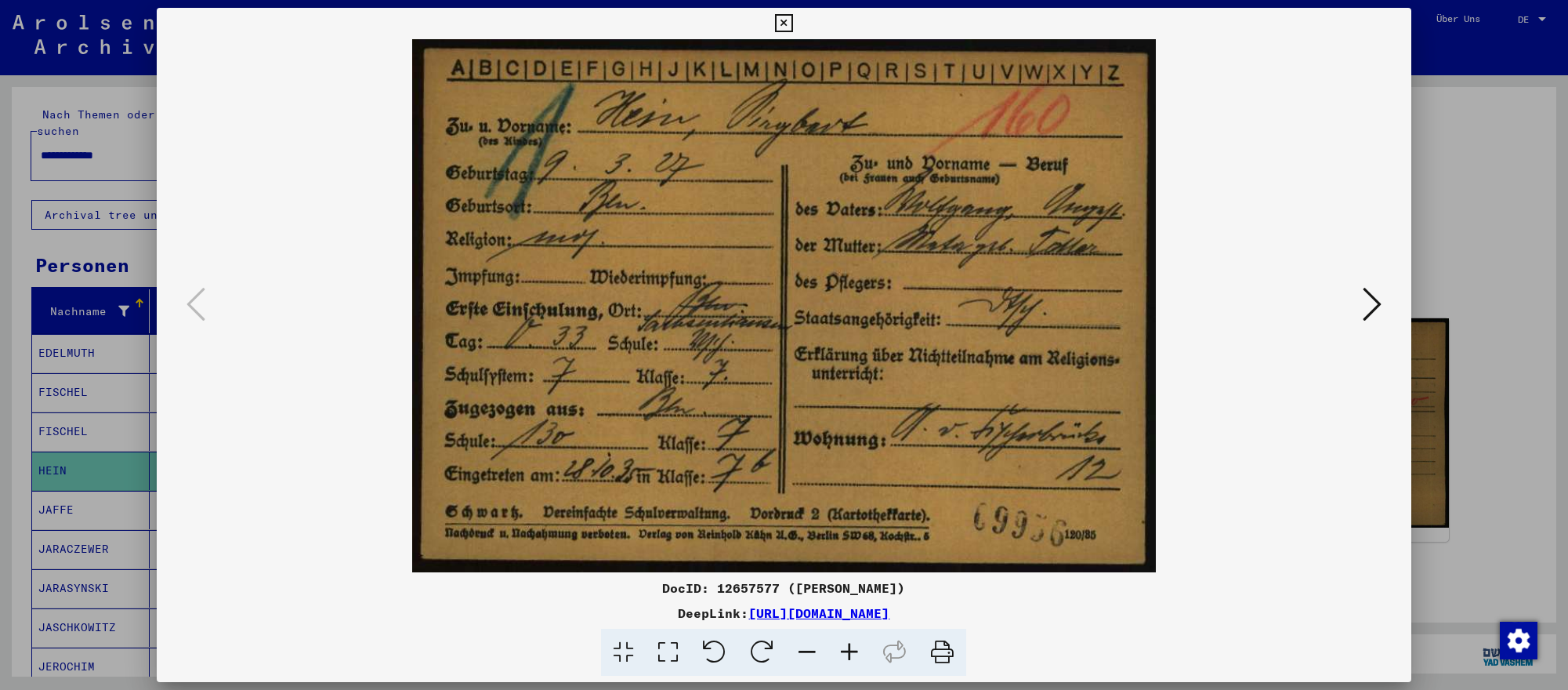
click at [1373, 304] on icon at bounding box center [1372, 304] width 19 height 38
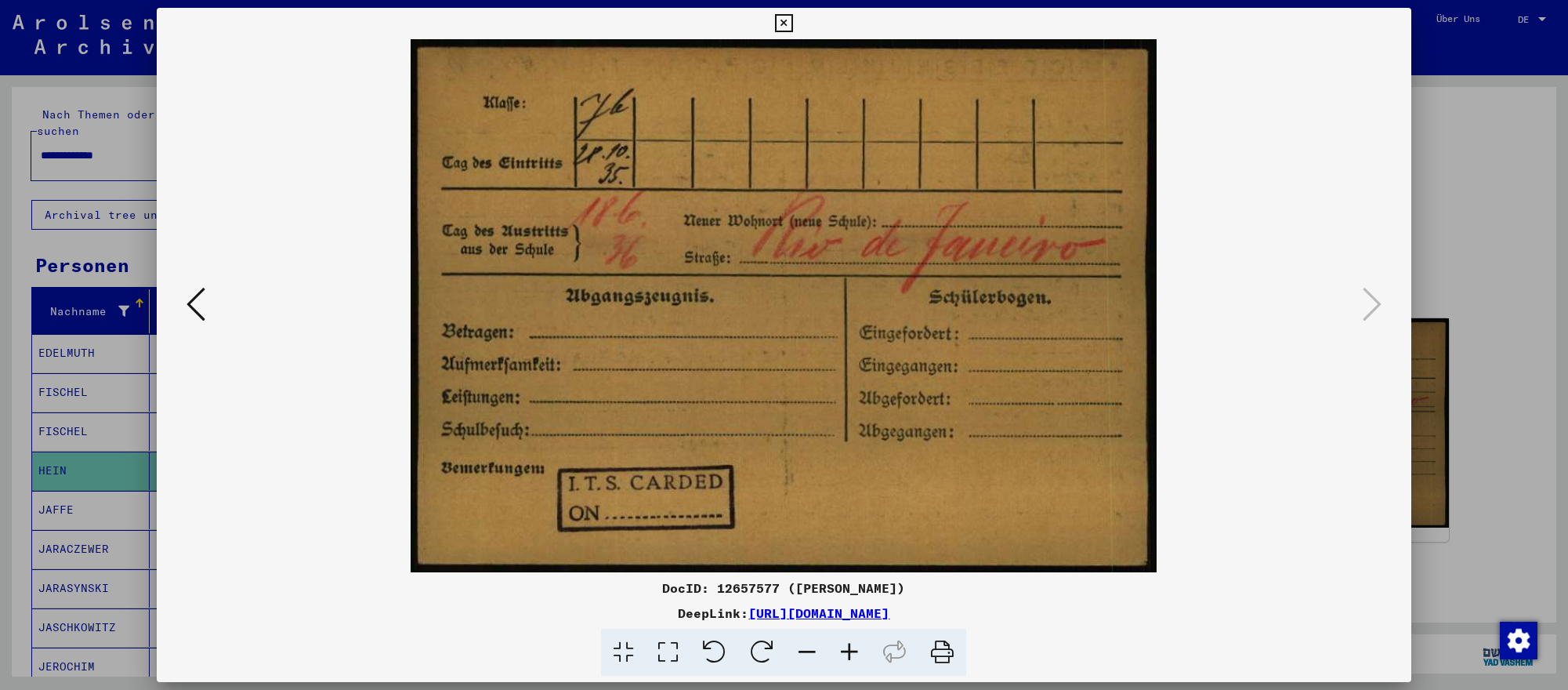
click at [70, 462] on div at bounding box center [784, 345] width 1568 height 690
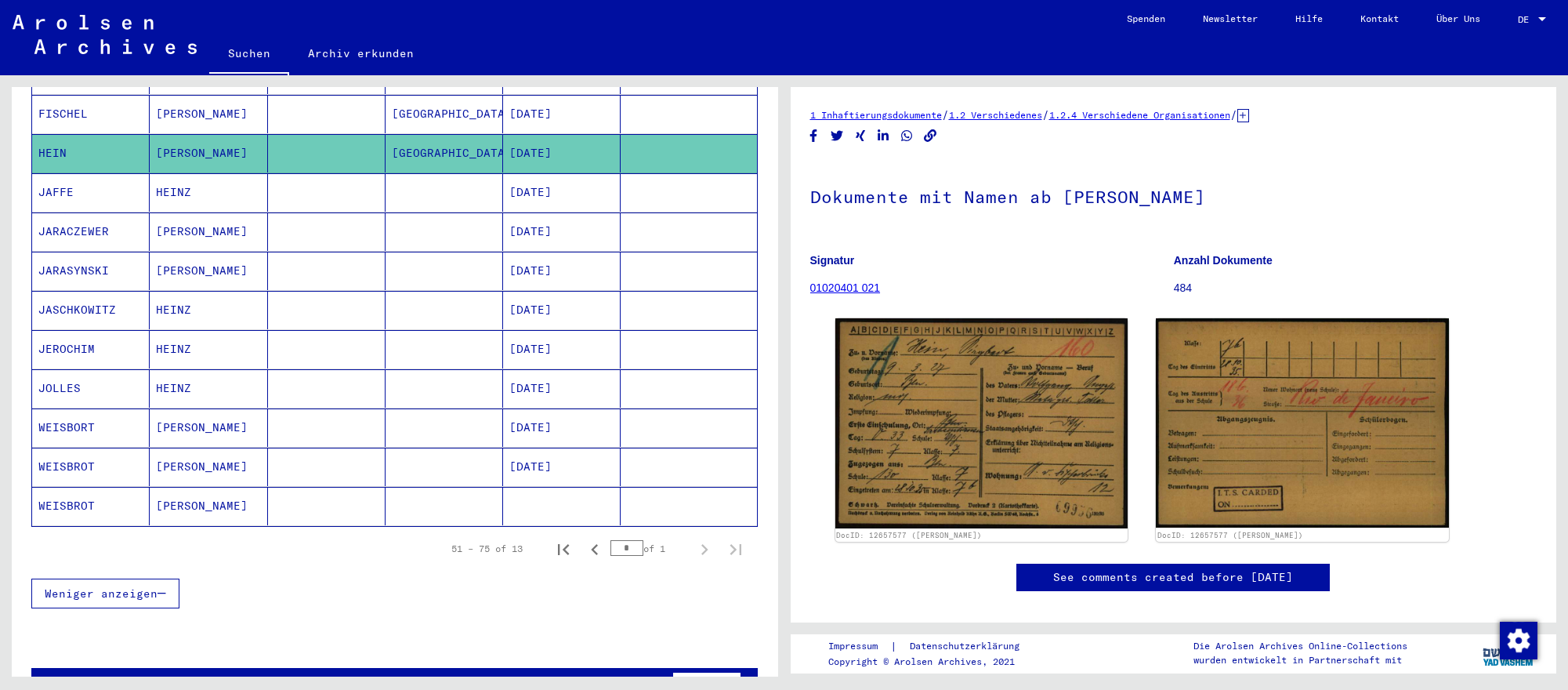
scroll to position [355, 0]
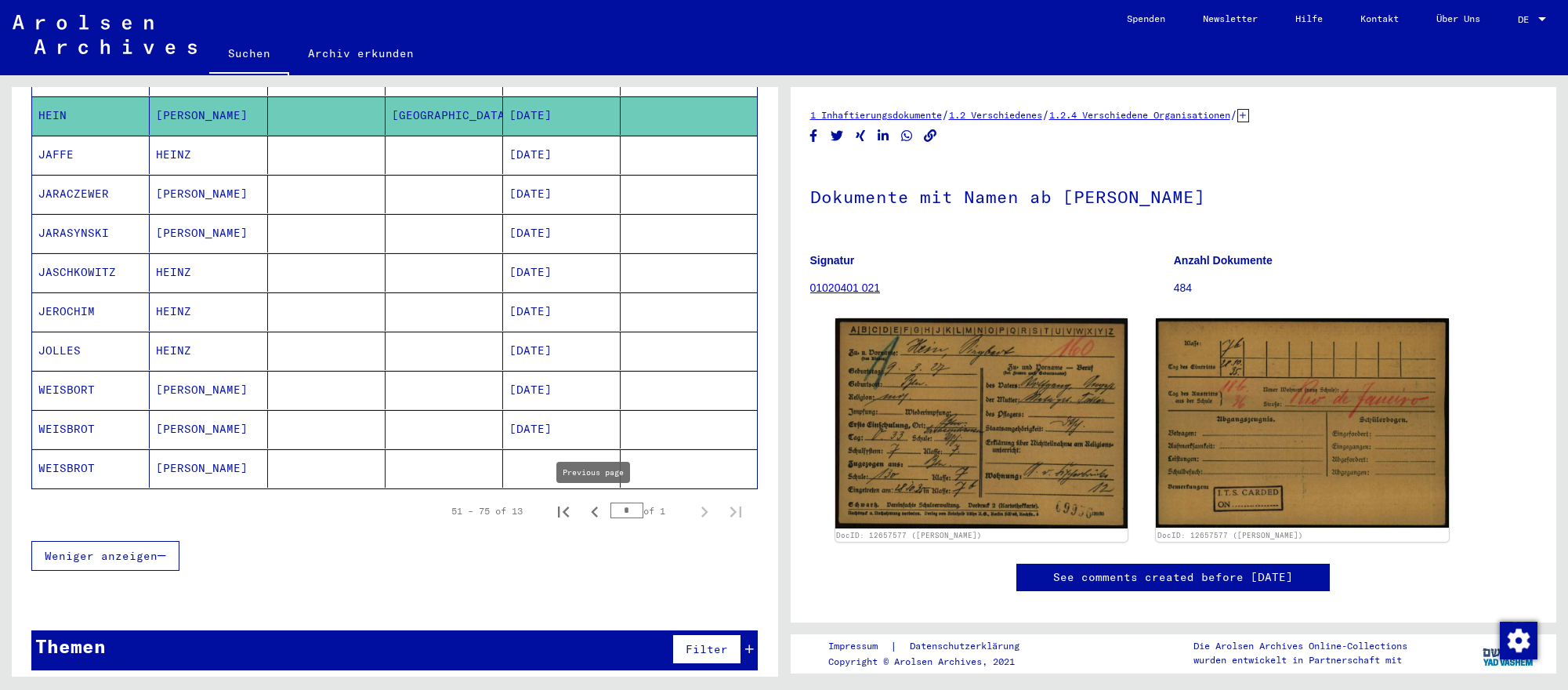
click at [592, 509] on icon "Previous page" at bounding box center [595, 511] width 7 height 11
type input "*"
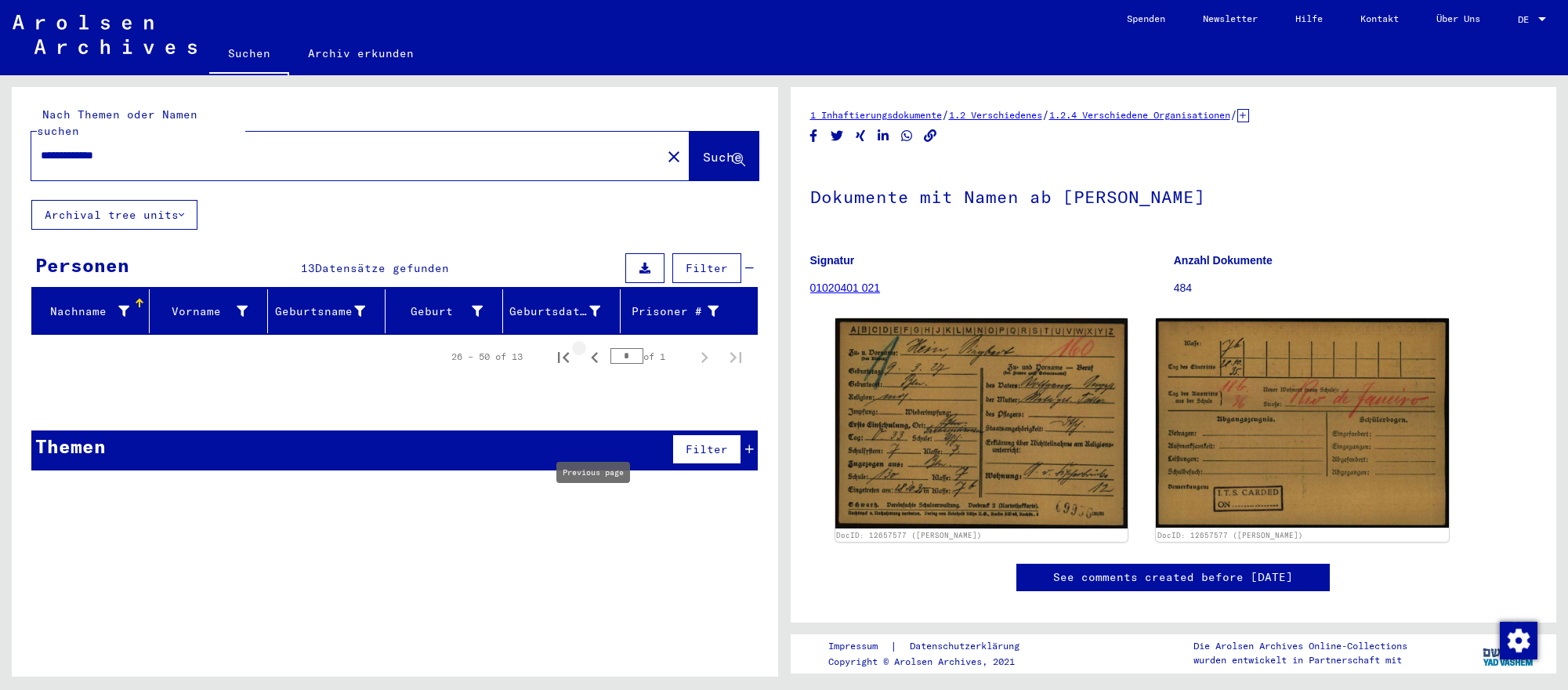
scroll to position [0, 0]
click at [350, 266] on span "Datensätze gefunden" at bounding box center [382, 268] width 134 height 14
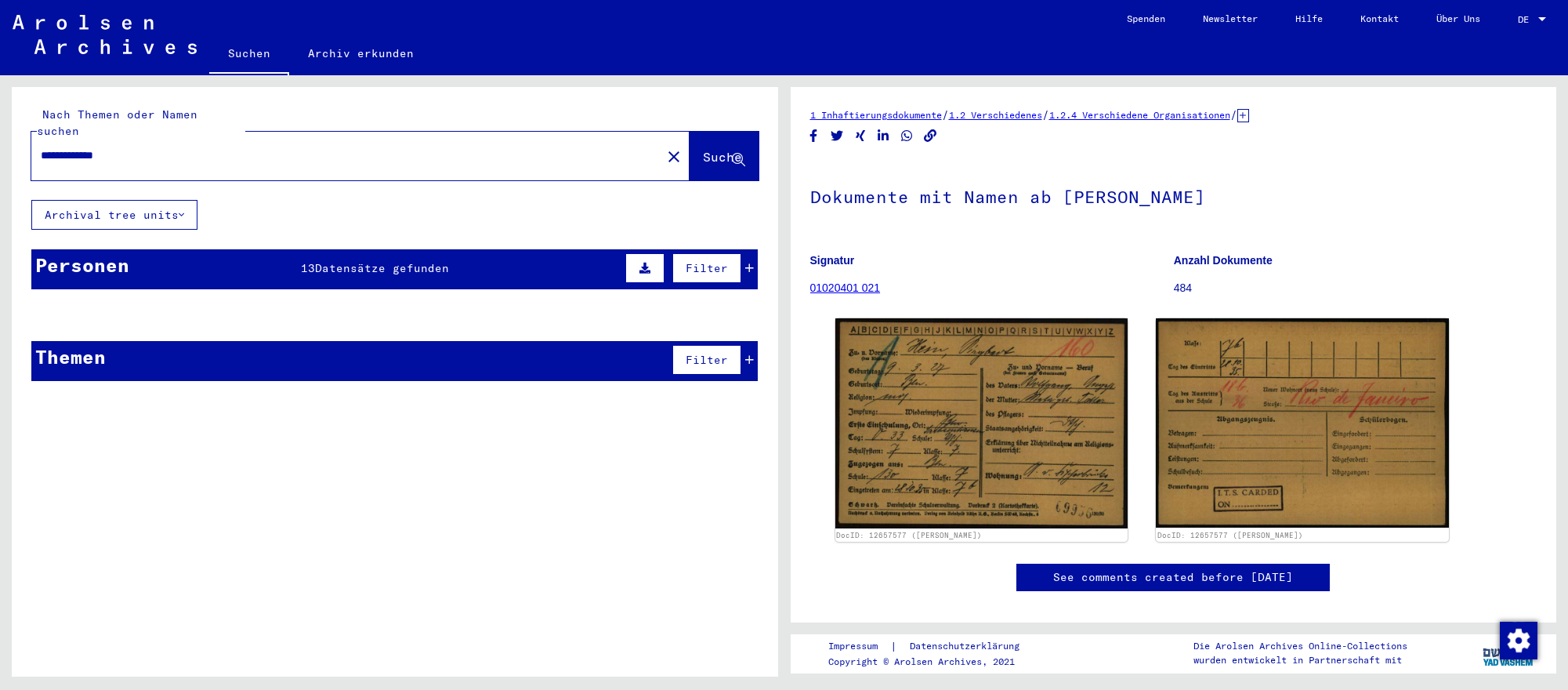
click at [350, 266] on span "Datensätze gefunden" at bounding box center [382, 268] width 134 height 14
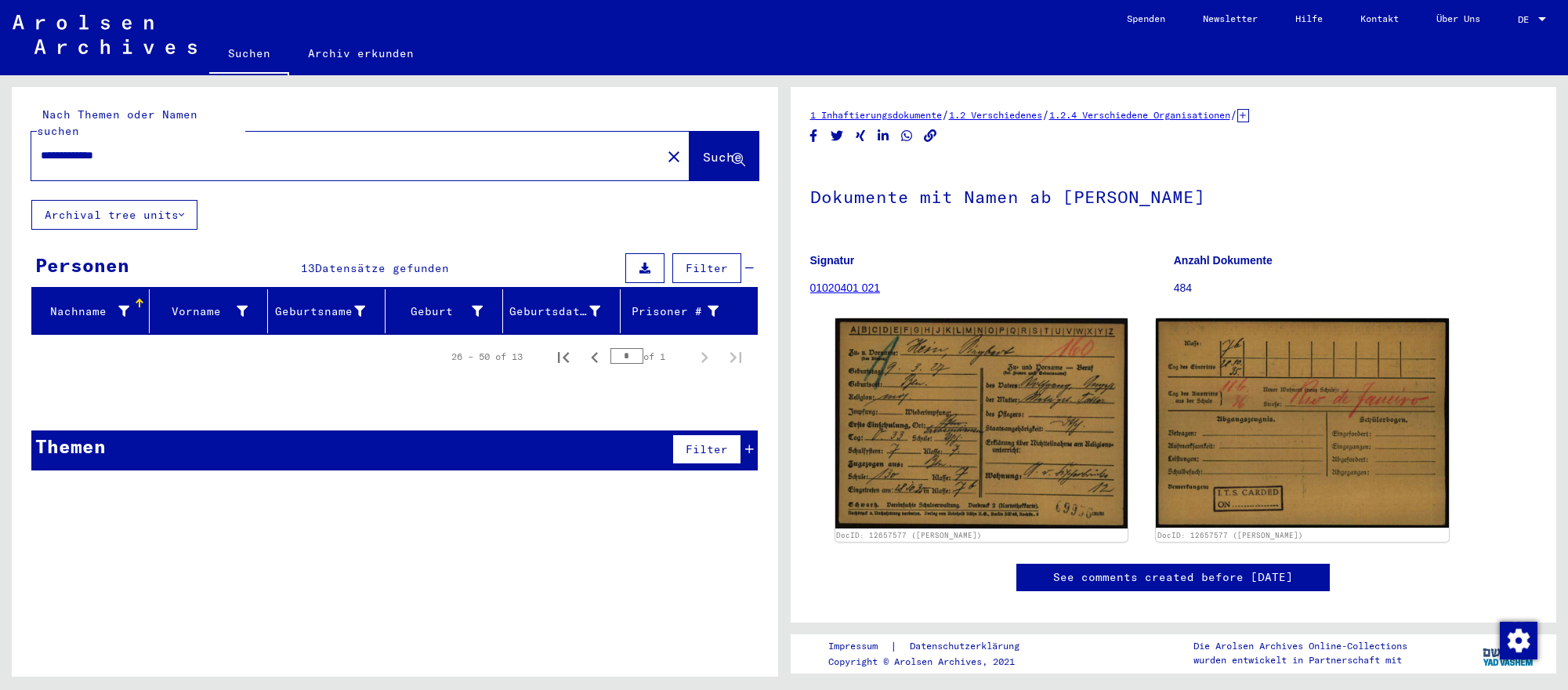
click at [292, 440] on div "Themen Filter" at bounding box center [394, 450] width 727 height 40
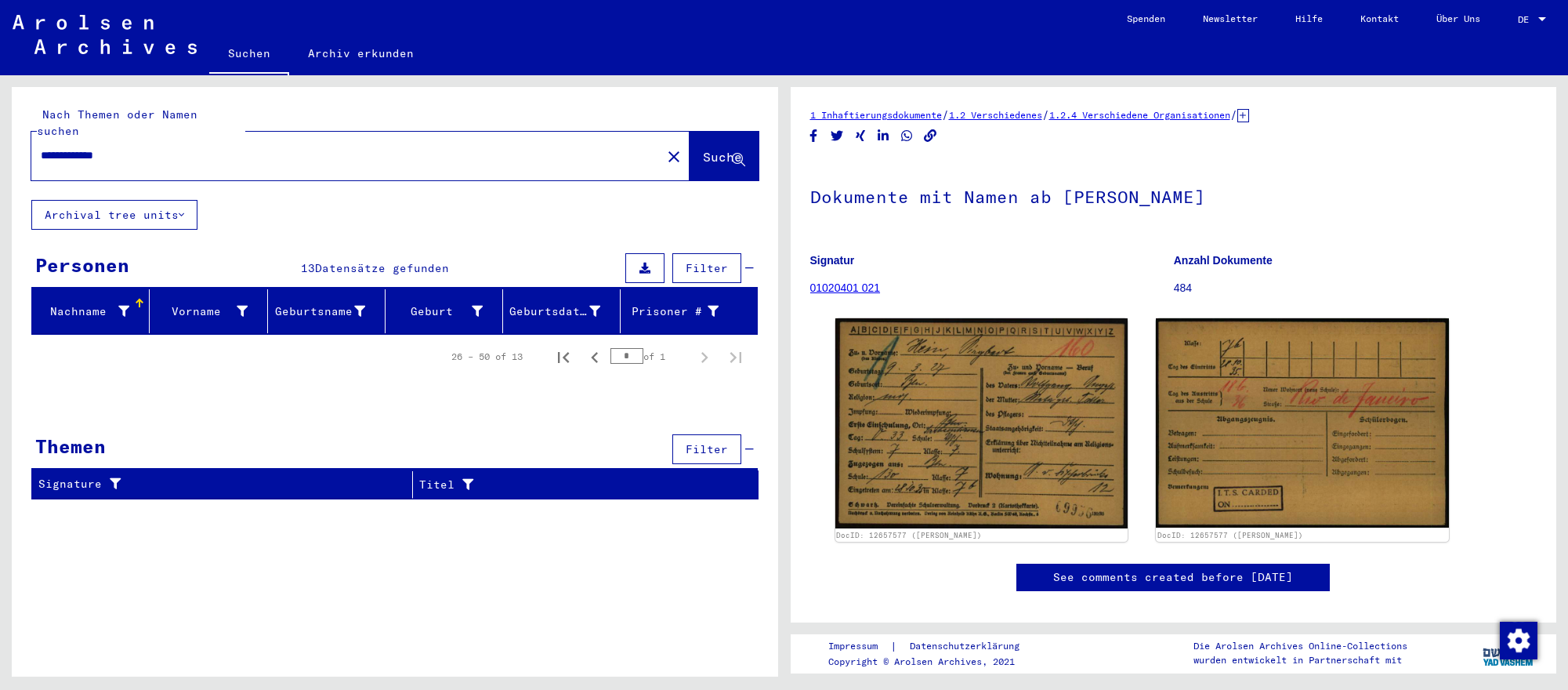
click at [318, 376] on div "26 – 50 of 13 * of 1" at bounding box center [394, 356] width 727 height 44
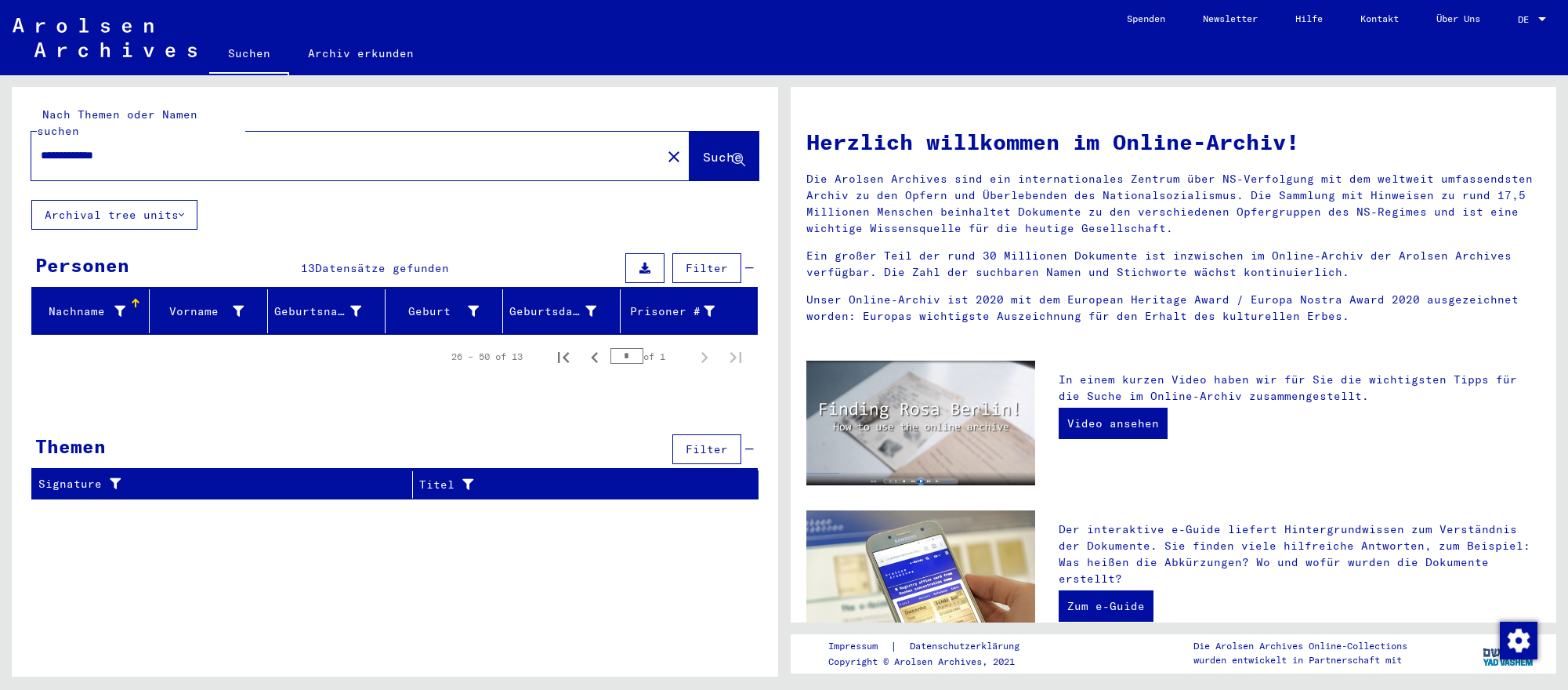
type input "**********"
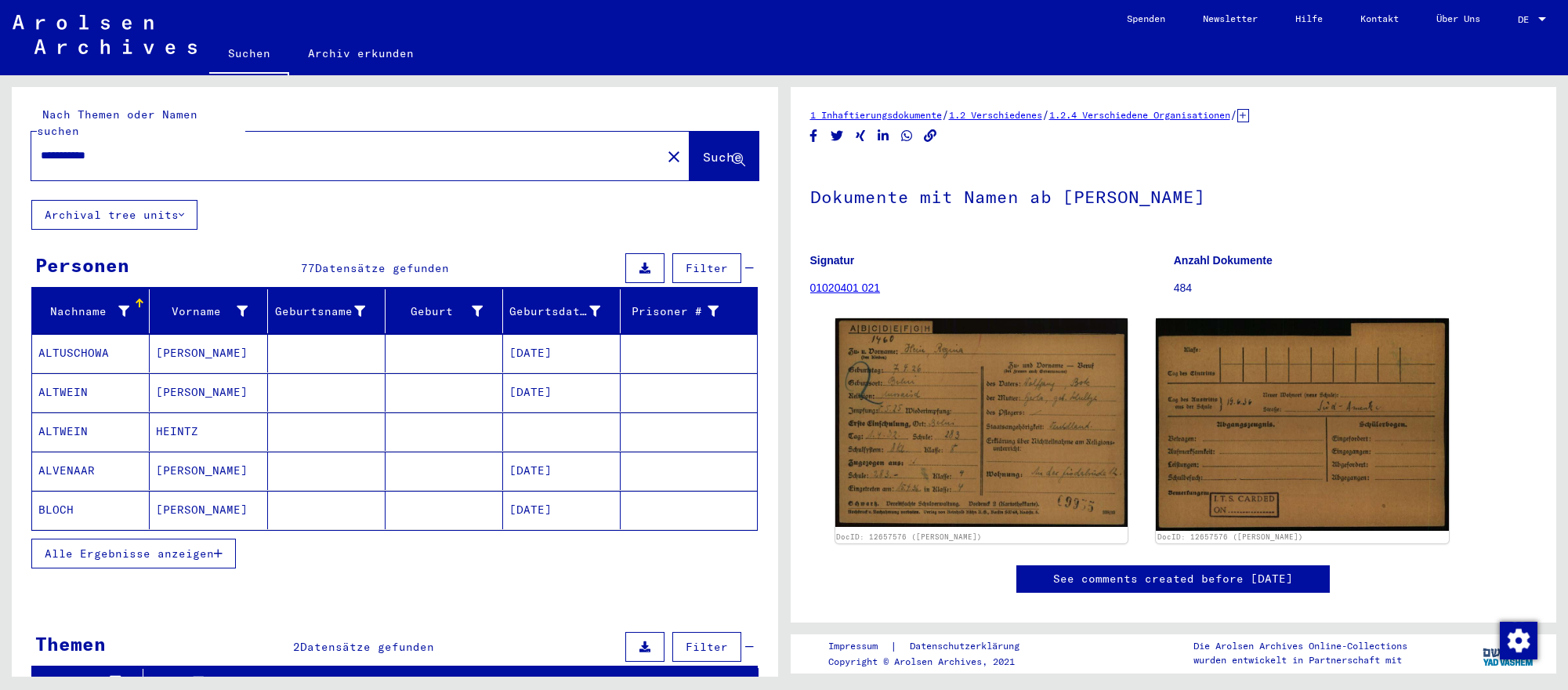
click at [590, 477] on mat-cell "[DATE]" at bounding box center [562, 470] width 118 height 39
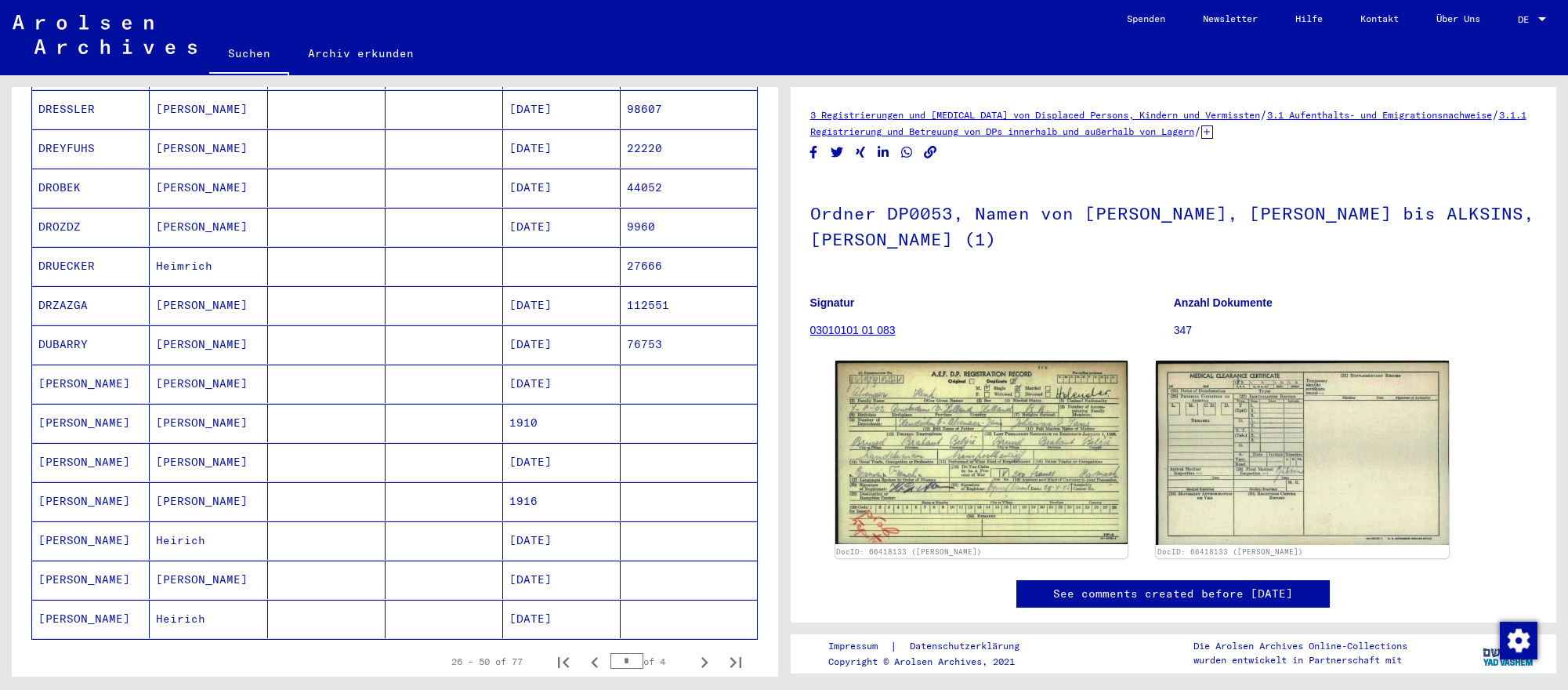
scroll to position [687, 0]
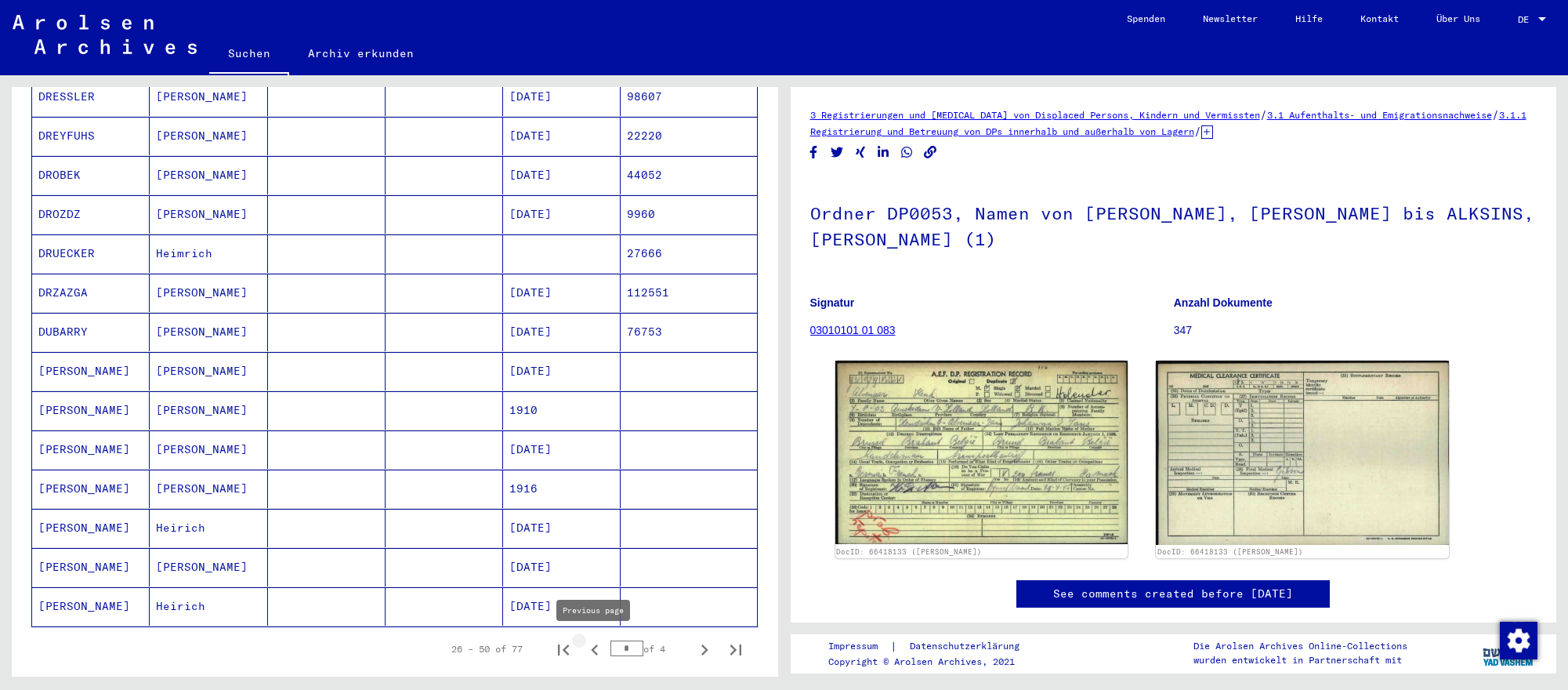
click at [593, 648] on icon "Previous page" at bounding box center [595, 650] width 7 height 11
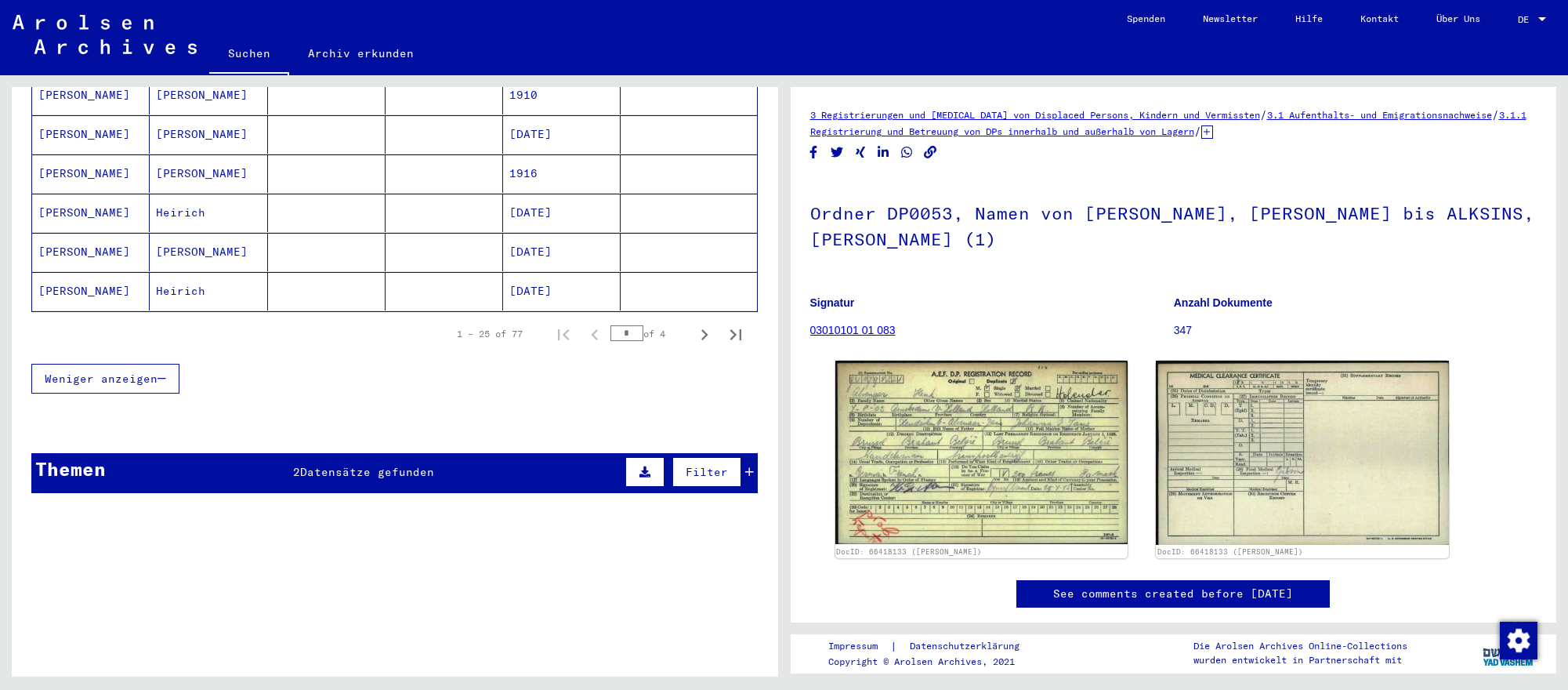
scroll to position [1015, 0]
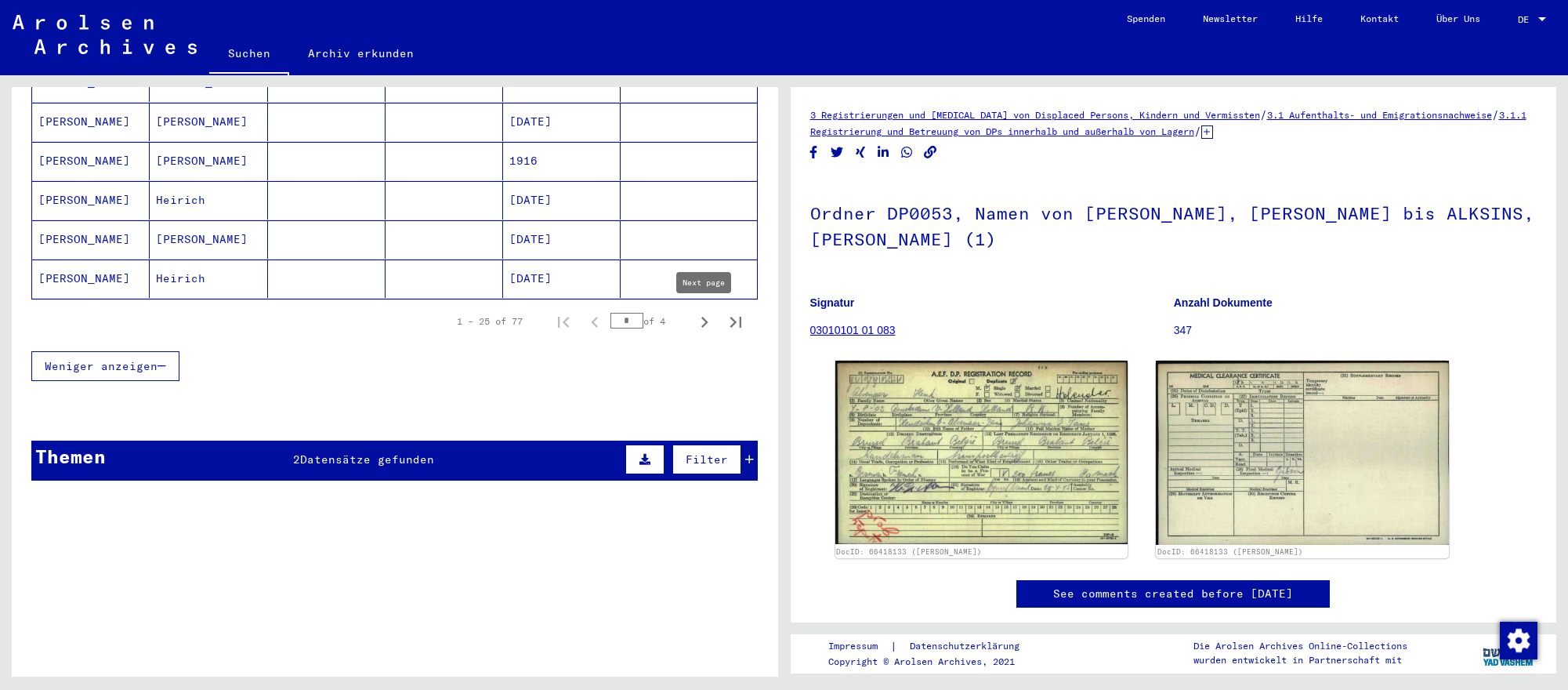
click at [705, 328] on icon "Next page" at bounding box center [704, 322] width 22 height 22
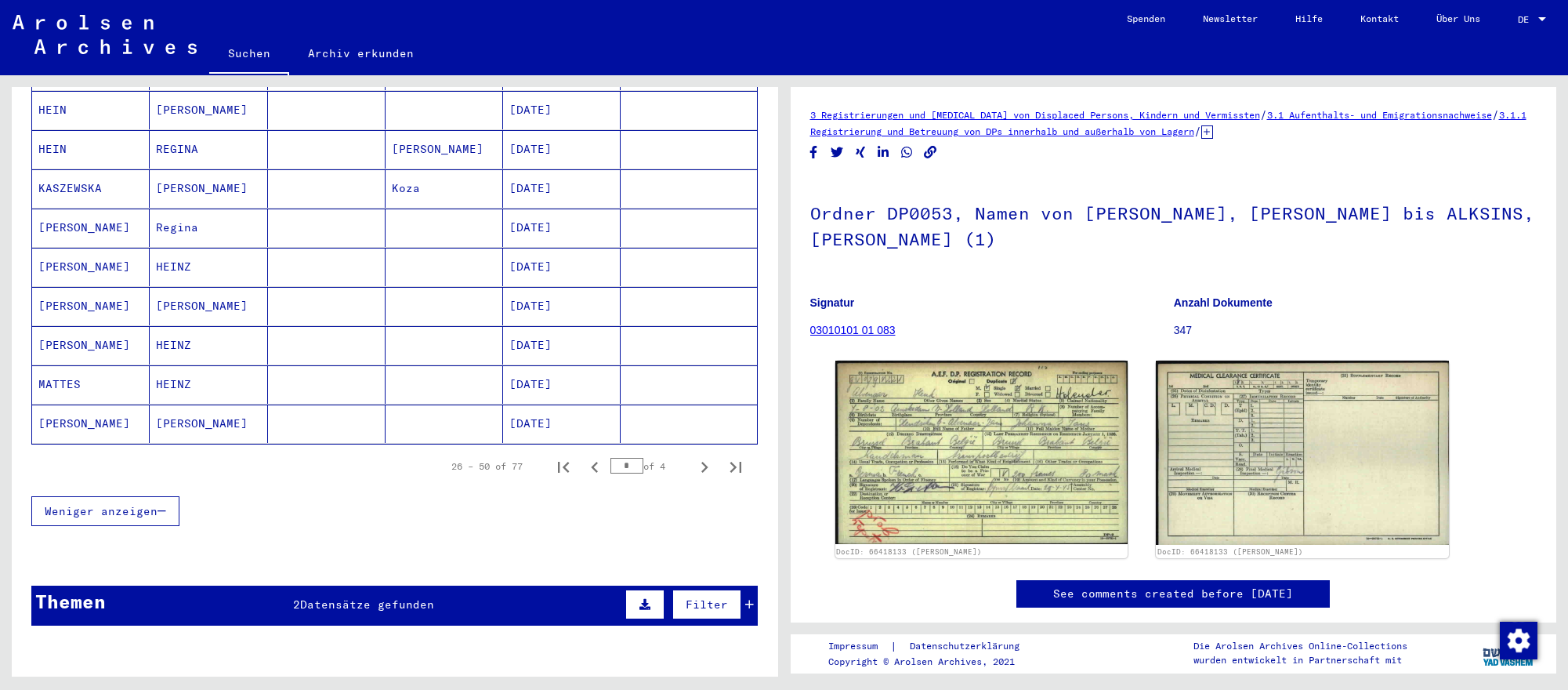
scroll to position [910, 0]
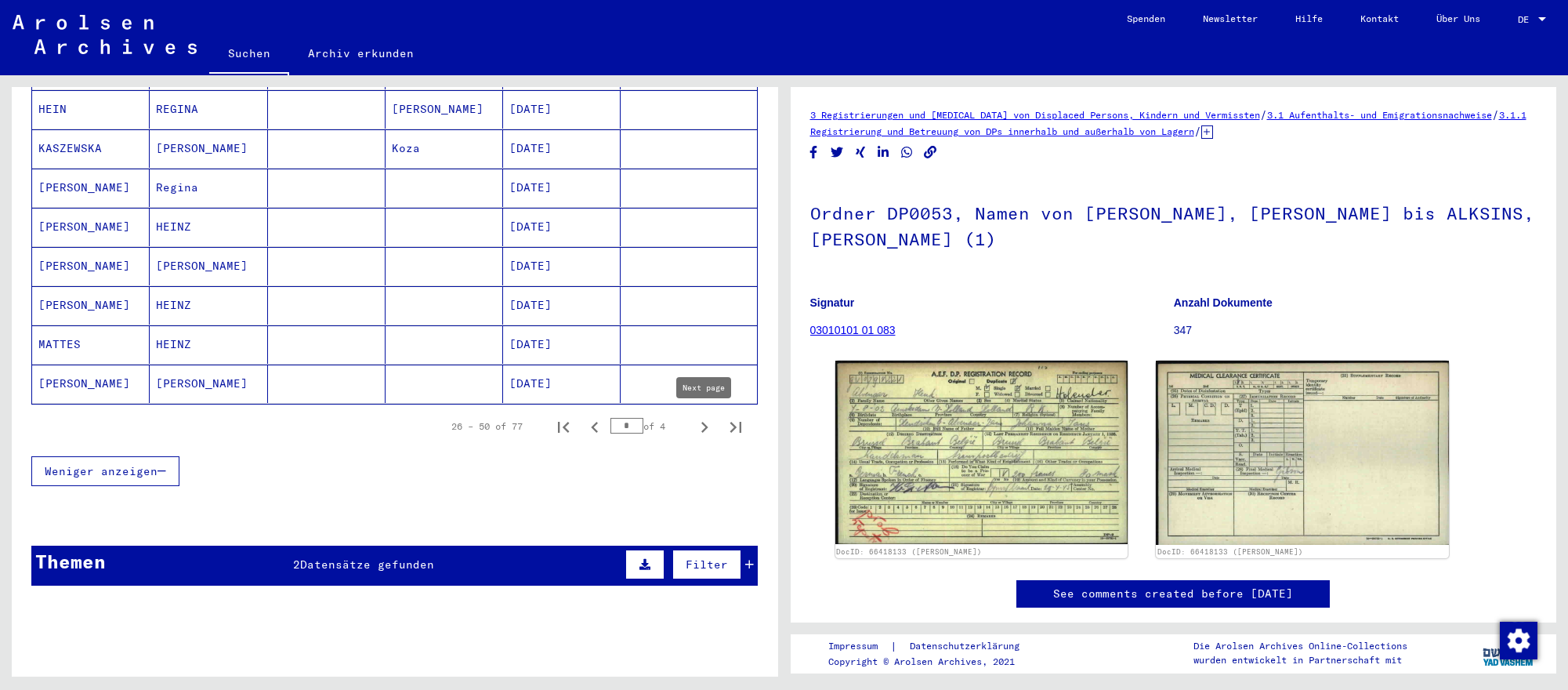
click at [706, 424] on icon "Next page" at bounding box center [704, 427] width 22 height 22
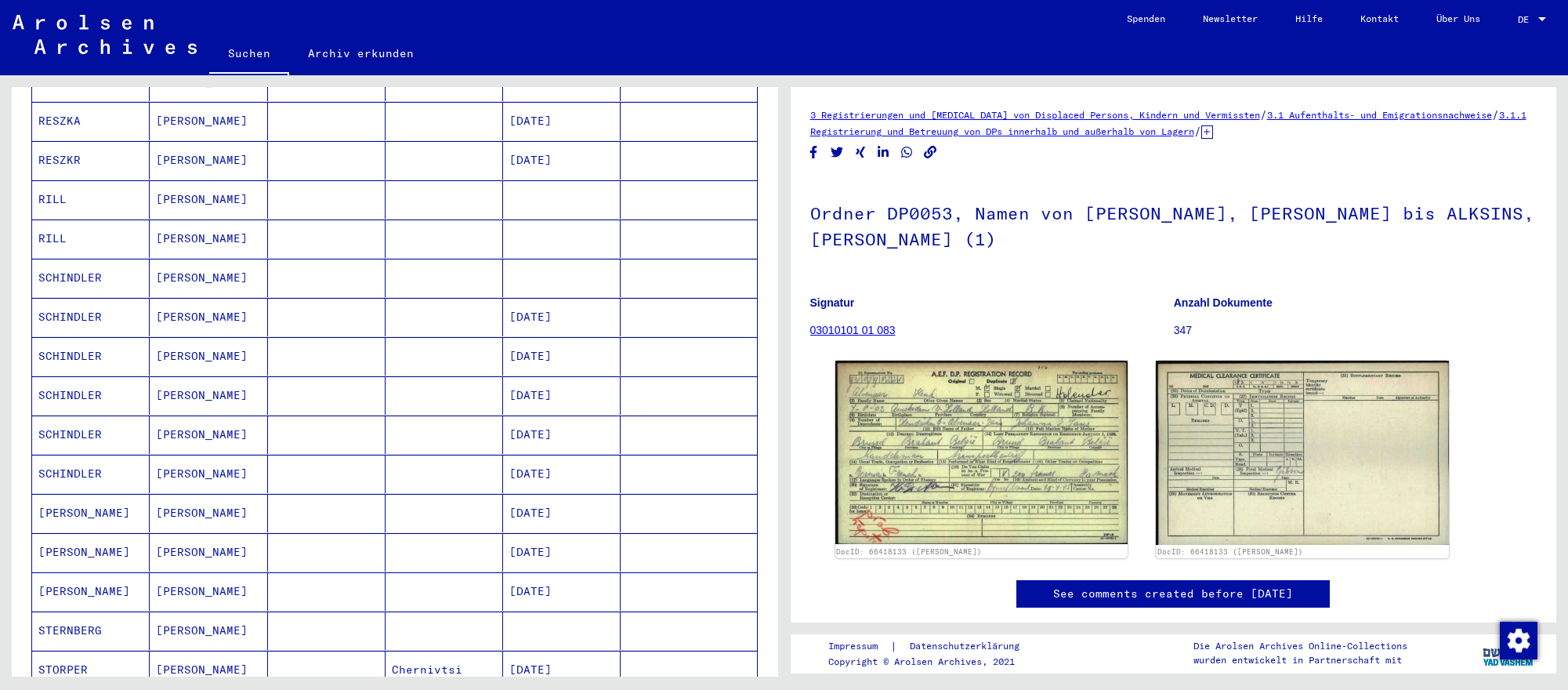
scroll to position [592, 0]
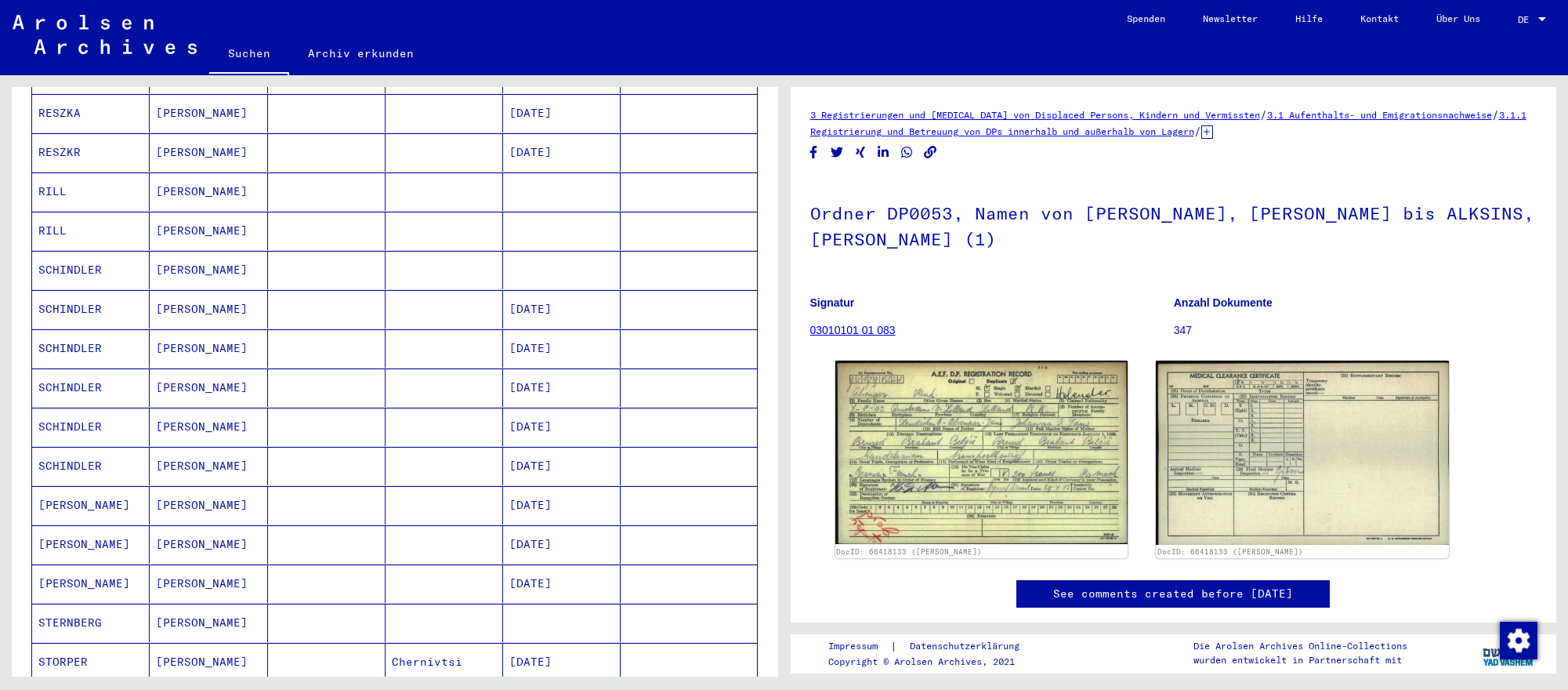
click at [558, 461] on mat-cell "[DATE]" at bounding box center [562, 465] width 118 height 39
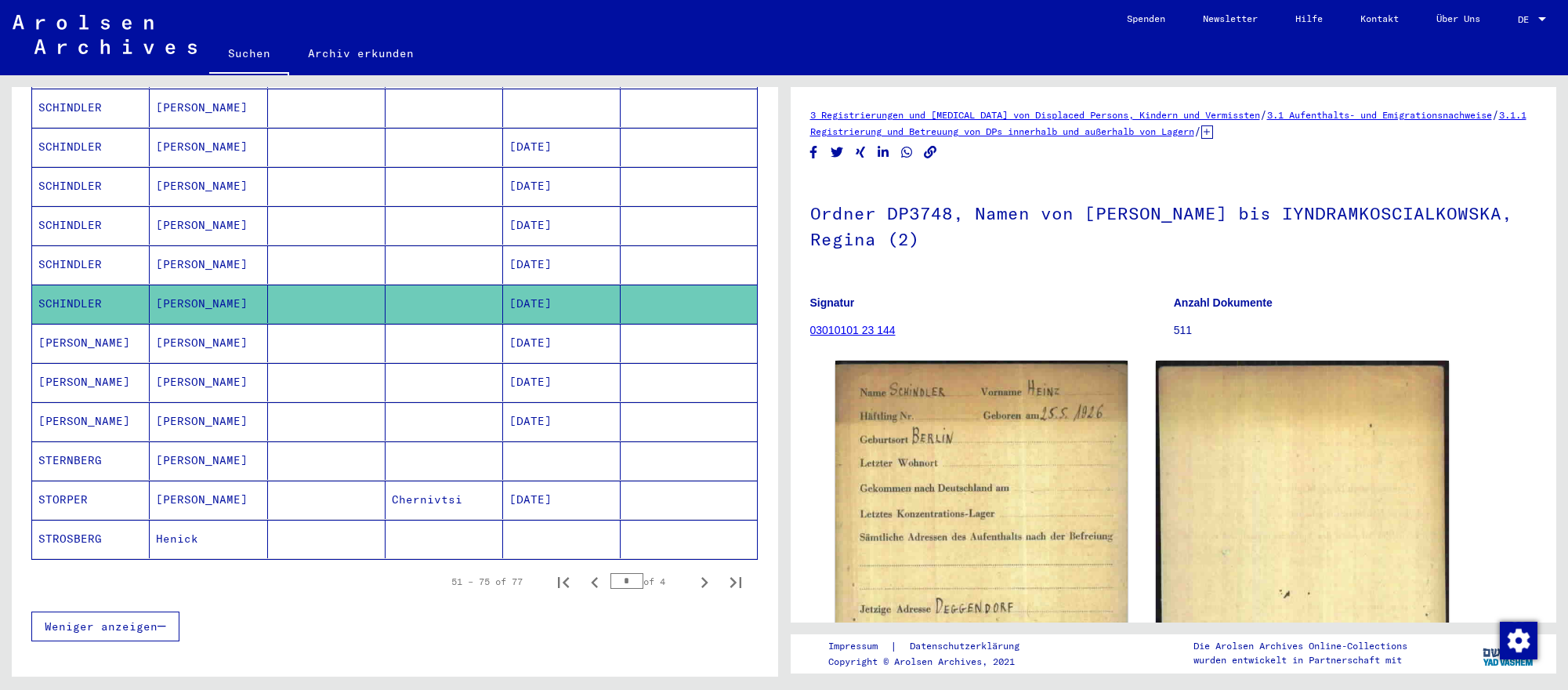
scroll to position [758, 0]
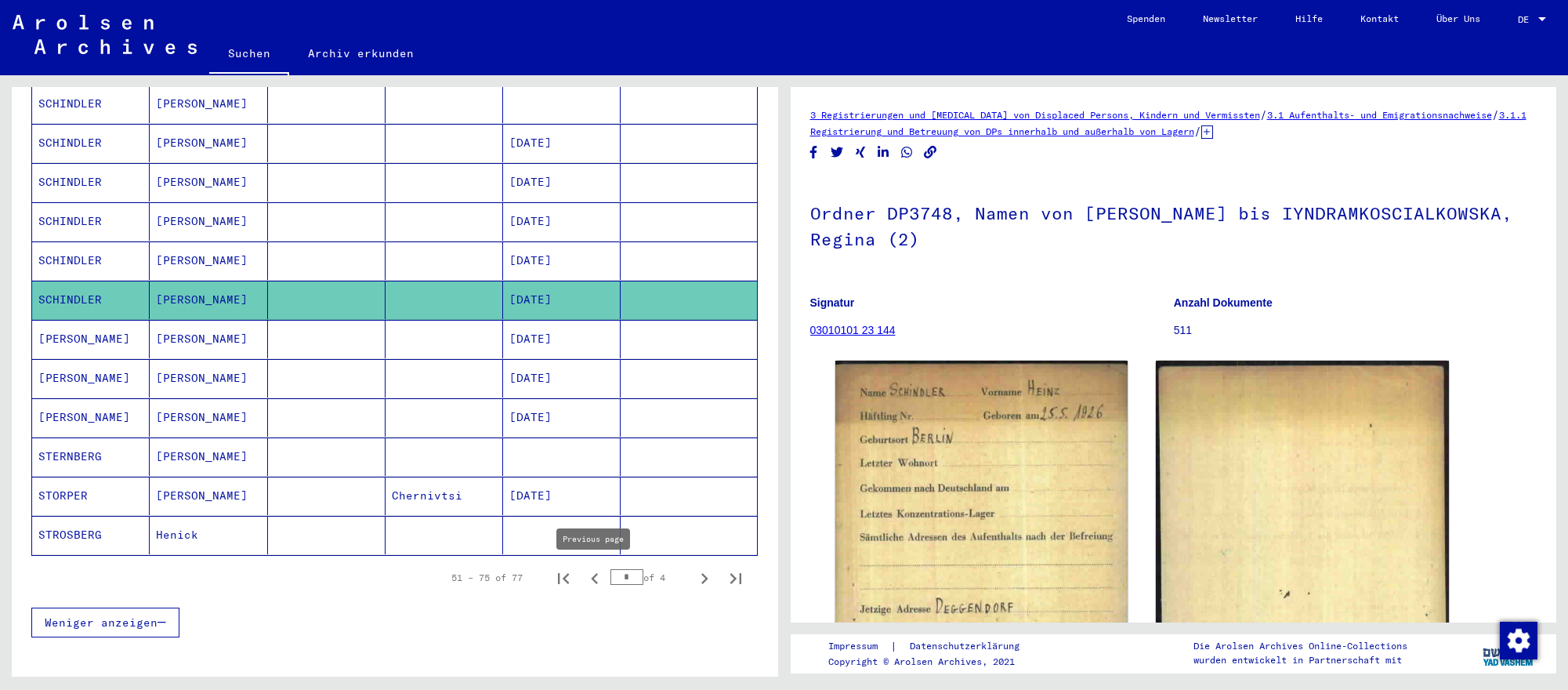
click at [590, 571] on icon "Previous page" at bounding box center [595, 579] width 22 height 22
type input "*"
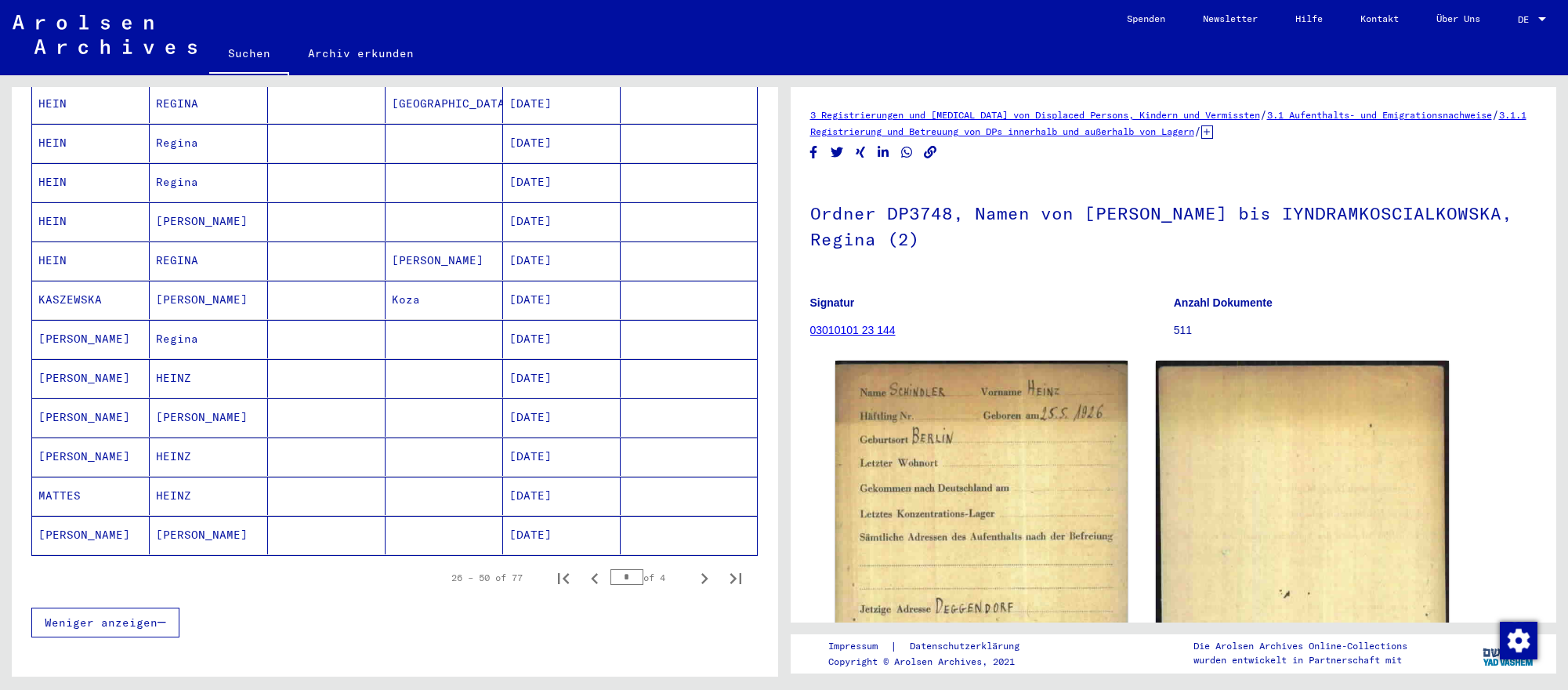
click at [587, 338] on mat-cell "[DATE]" at bounding box center [562, 339] width 118 height 39
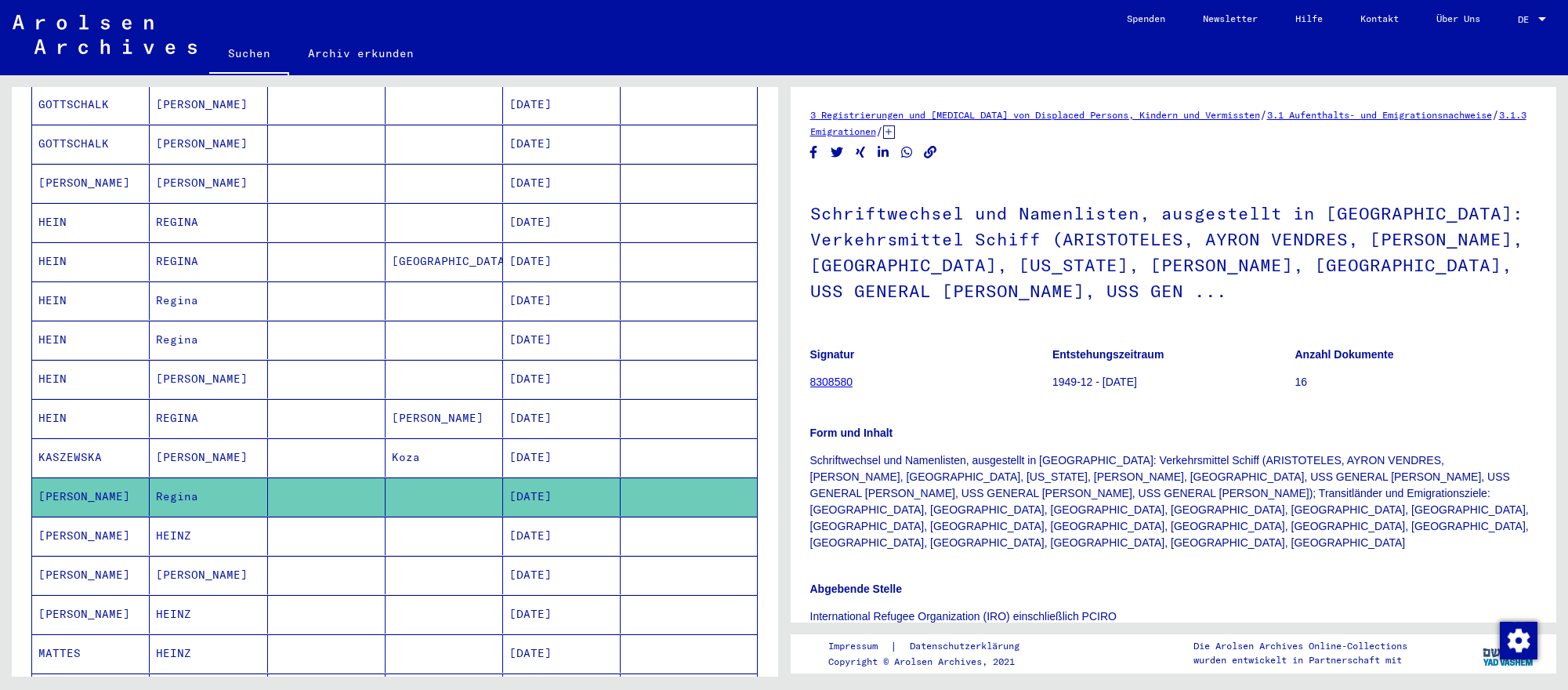
scroll to position [590, 0]
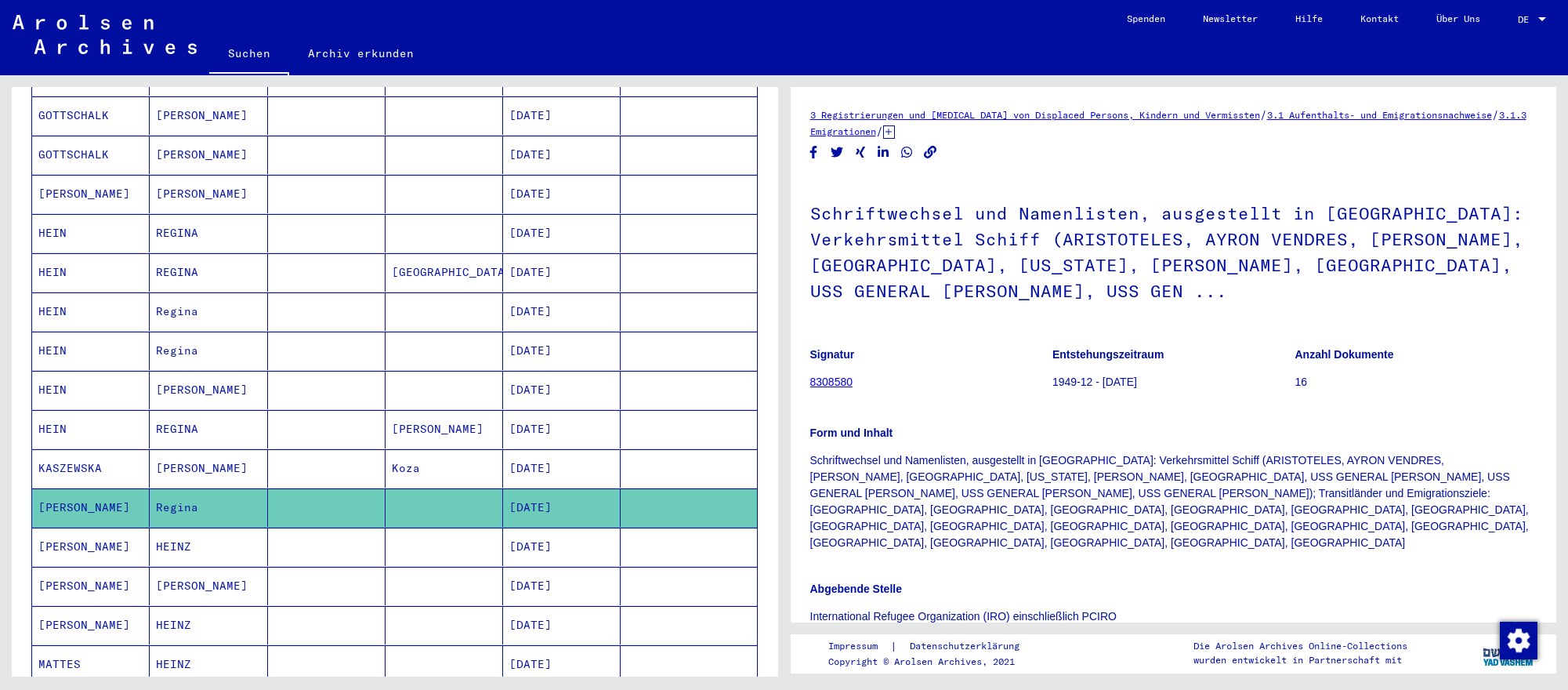
click at [568, 280] on mat-cell "[DATE]" at bounding box center [562, 272] width 118 height 39
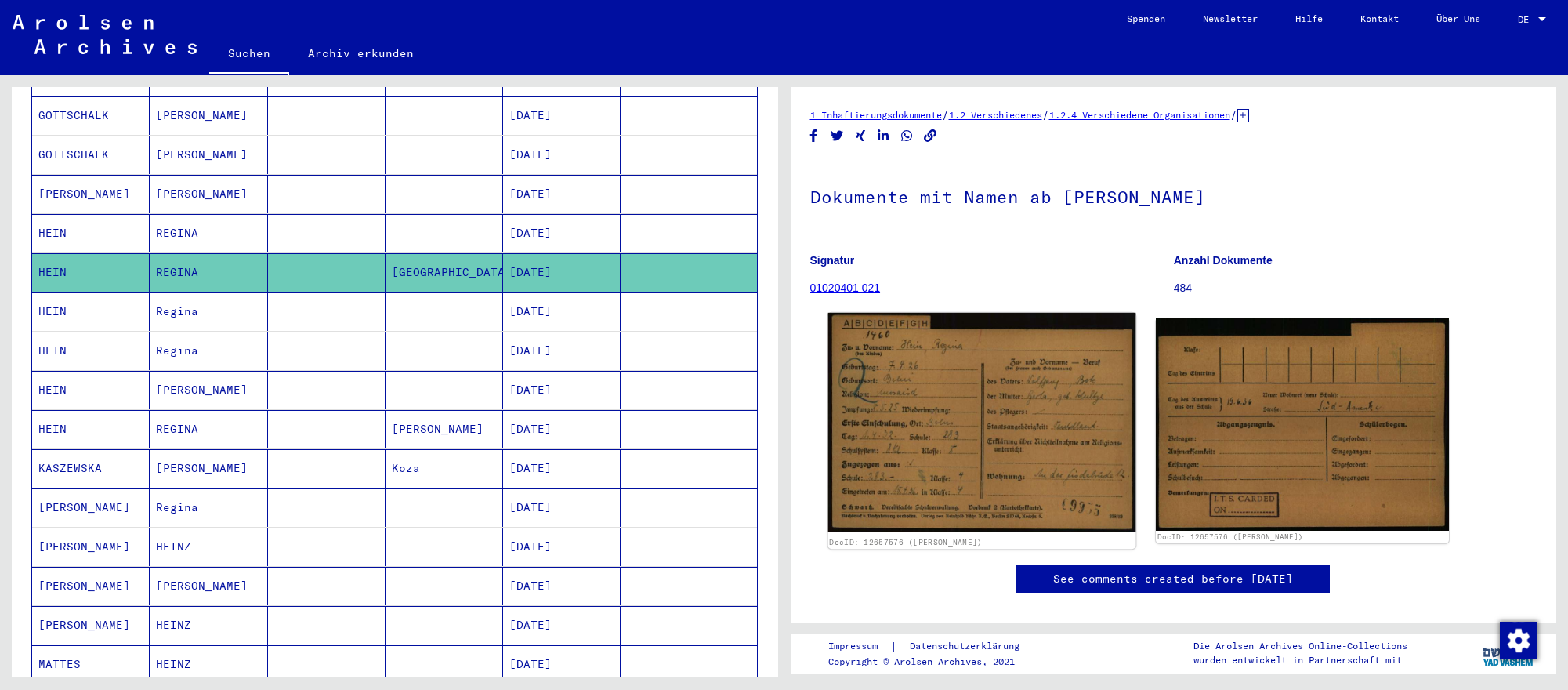
click at [1045, 440] on img at bounding box center [981, 421] width 307 height 218
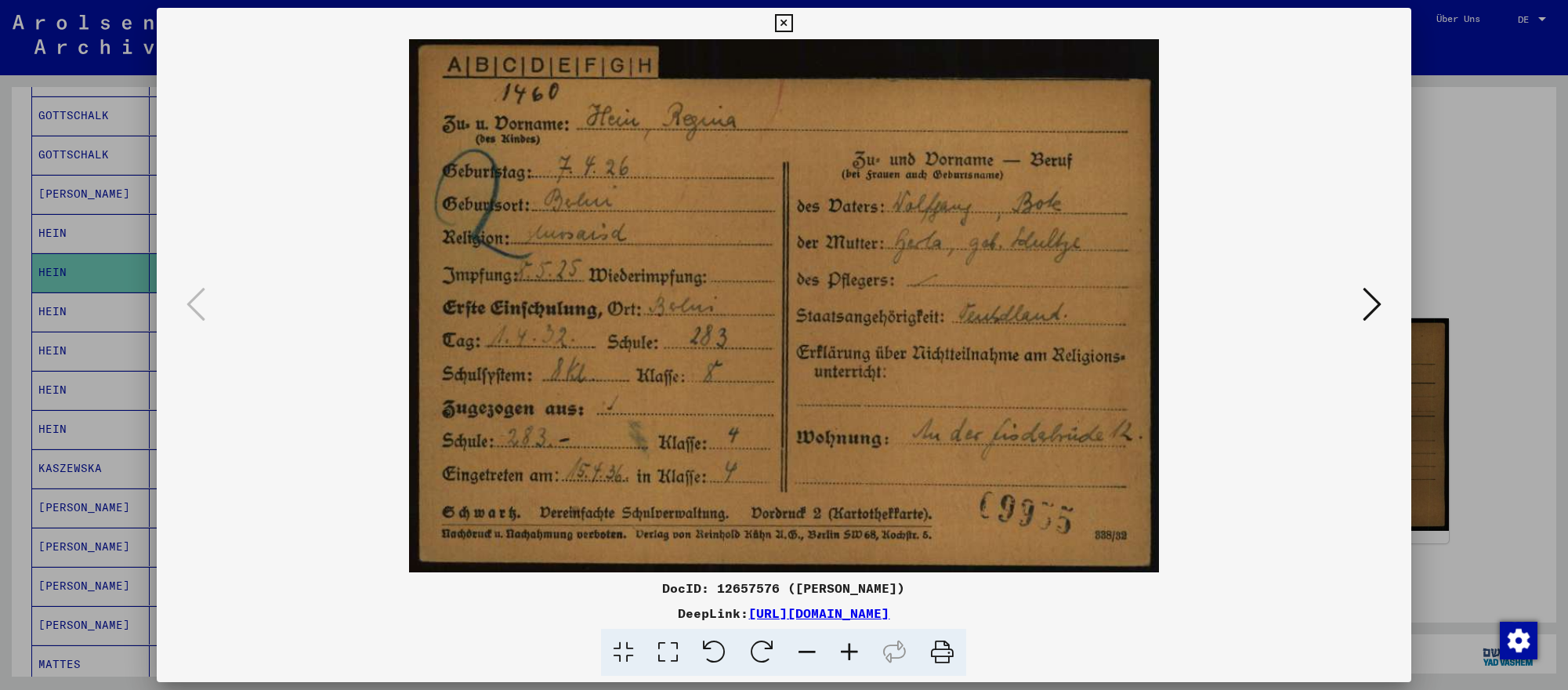
click at [1363, 299] on icon at bounding box center [1372, 304] width 19 height 38
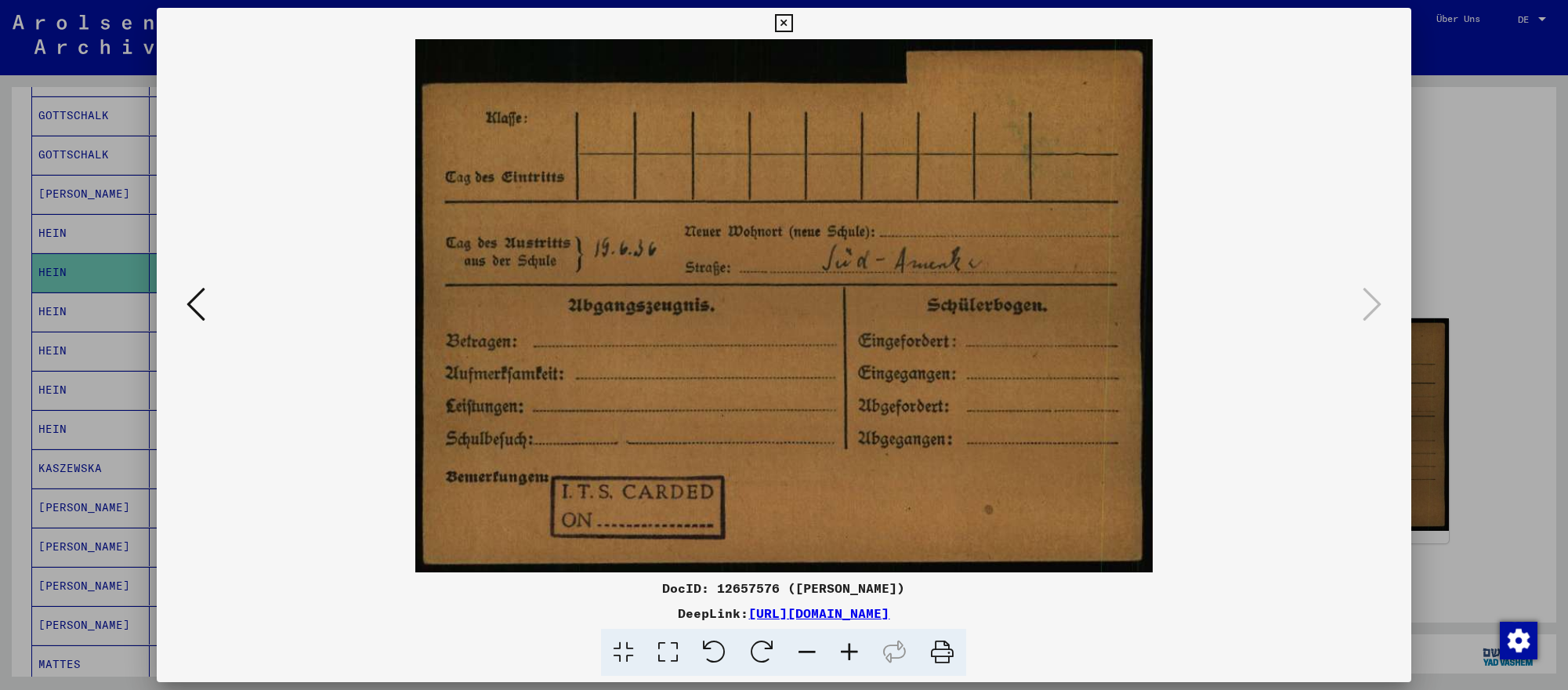
click at [46, 121] on div at bounding box center [784, 345] width 1568 height 690
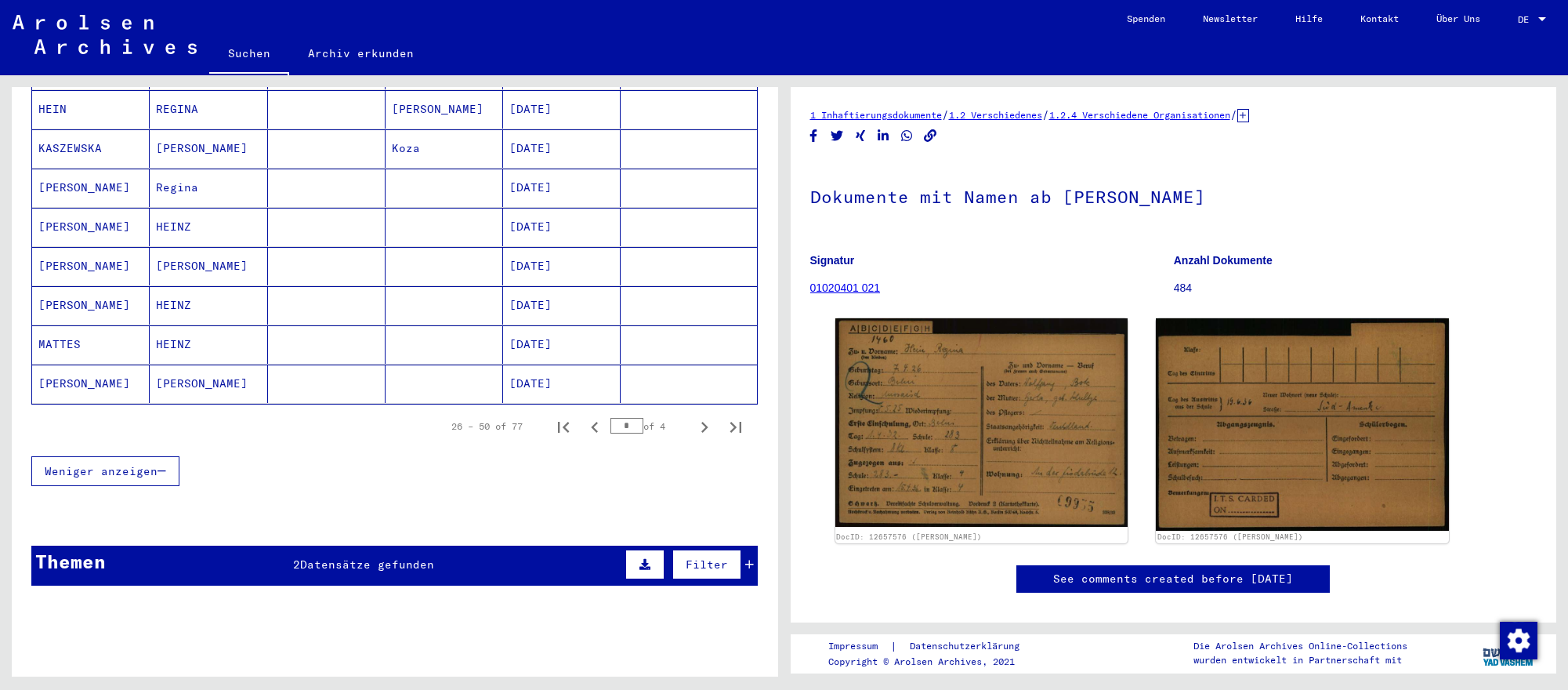
scroll to position [913, 0]
